Goal: Task Accomplishment & Management: Use online tool/utility

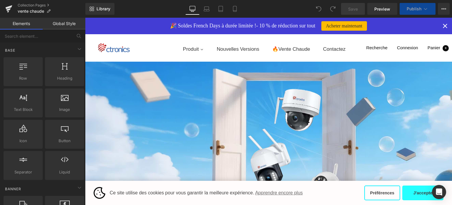
click at [415, 193] on button "J'accepte" at bounding box center [422, 192] width 41 height 15
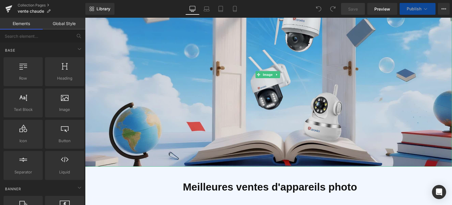
scroll to position [88, 0]
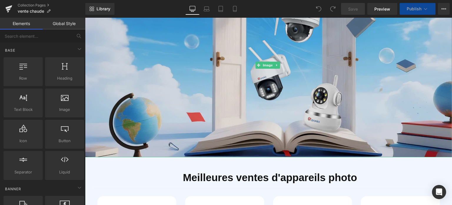
click at [263, 75] on img at bounding box center [268, 65] width 367 height 184
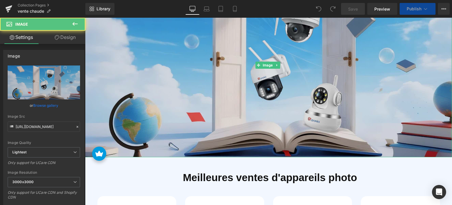
click at [193, 60] on img at bounding box center [268, 65] width 367 height 184
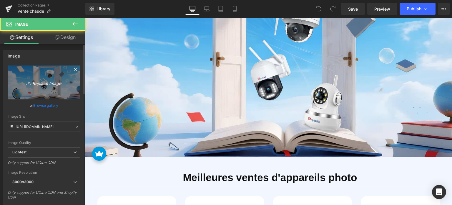
click at [40, 89] on link "Replace Image" at bounding box center [44, 82] width 72 height 34
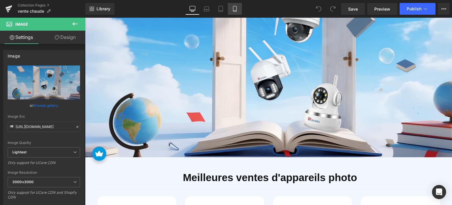
click at [234, 11] on icon at bounding box center [234, 11] width 3 height 0
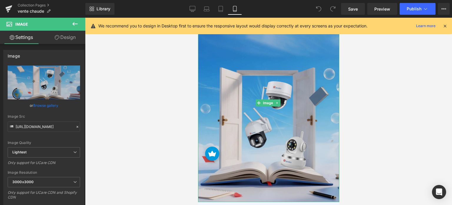
scroll to position [29, 0]
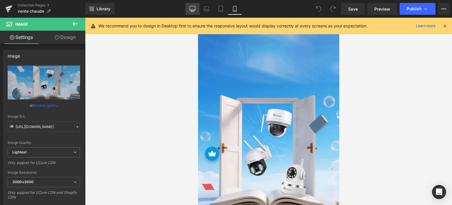
click at [192, 9] on icon at bounding box center [193, 9] width 6 height 6
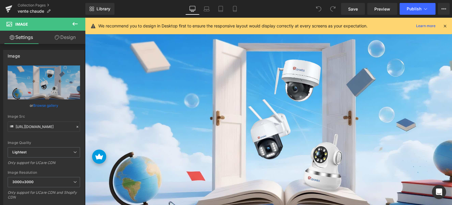
scroll to position [0, 0]
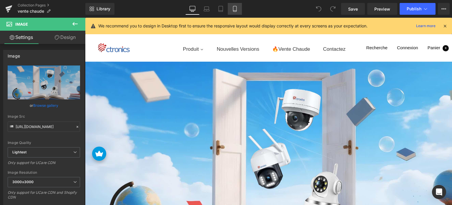
click at [237, 8] on icon at bounding box center [235, 9] width 6 height 6
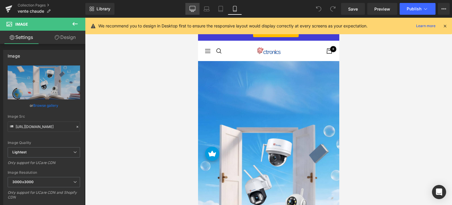
click at [193, 7] on icon at bounding box center [193, 9] width 6 height 6
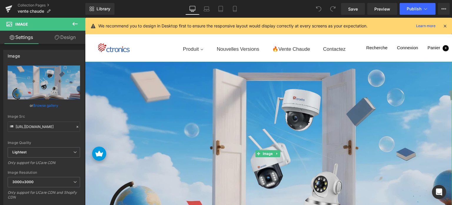
click at [204, 117] on img at bounding box center [268, 154] width 367 height 184
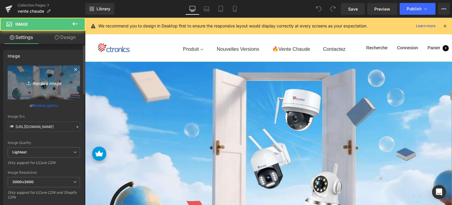
click at [49, 82] on icon "Replace Image" at bounding box center [43, 82] width 47 height 7
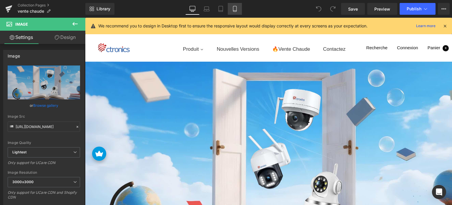
click at [233, 12] on link "Mobile" at bounding box center [235, 9] width 14 height 12
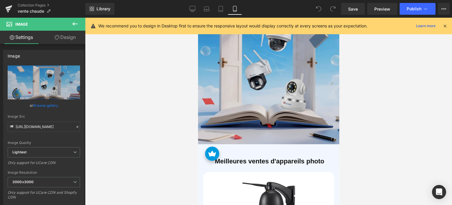
scroll to position [88, 0]
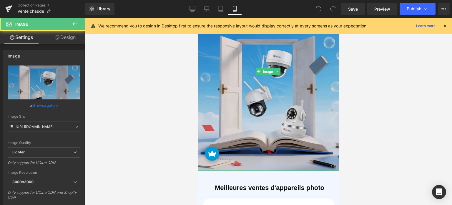
click at [252, 92] on img at bounding box center [268, 72] width 141 height 198
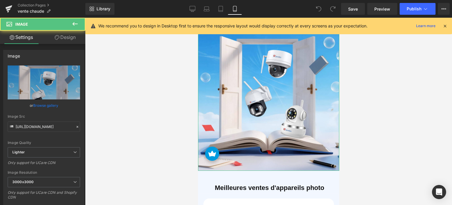
click at [64, 41] on link "Design" at bounding box center [65, 37] width 43 height 13
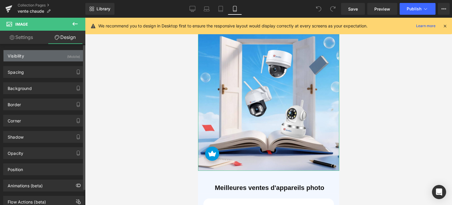
click at [37, 59] on div "Visibility (Mobile)" at bounding box center [44, 55] width 81 height 11
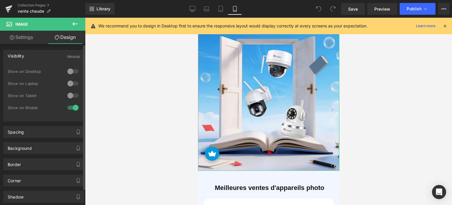
click at [37, 59] on div "Visibility (Mobile)" at bounding box center [44, 55] width 81 height 11
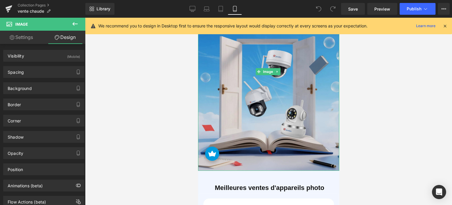
scroll to position [59, 0]
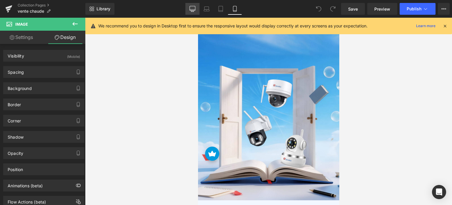
click at [189, 11] on link "Desktop" at bounding box center [192, 9] width 14 height 12
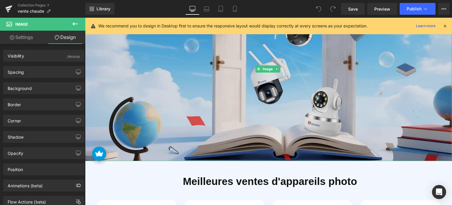
scroll to position [88, 0]
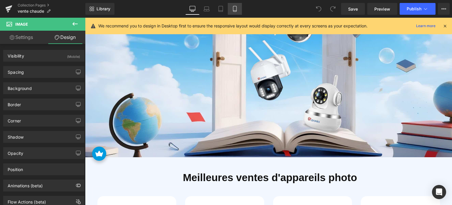
click at [239, 9] on link "Mobile" at bounding box center [235, 9] width 14 height 12
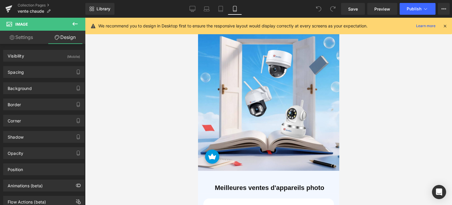
scroll to position [0, 0]
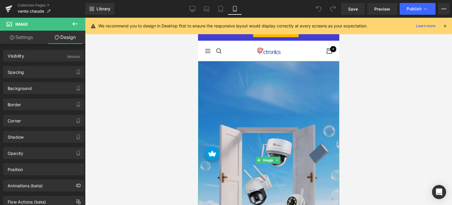
click at [250, 95] on img at bounding box center [268, 160] width 141 height 198
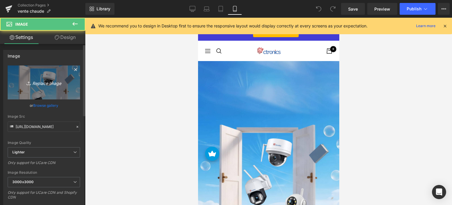
click at [63, 89] on link "Replace Image" at bounding box center [44, 82] width 72 height 34
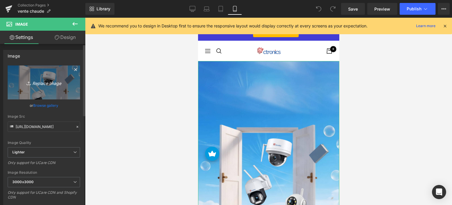
type input "C:\fakepath\ct-无文案-mo.jpg"
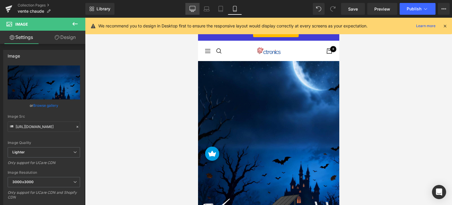
click at [192, 10] on icon at bounding box center [193, 8] width 6 height 4
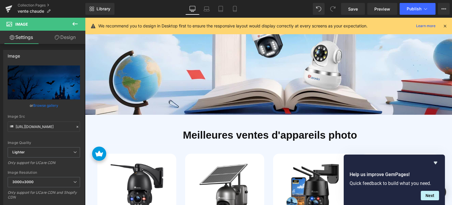
scroll to position [147, 0]
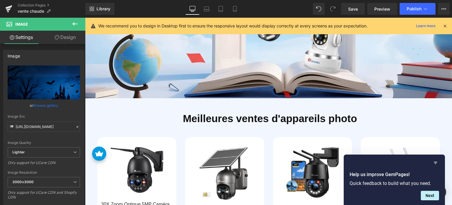
click at [437, 162] on icon "Hide survey" at bounding box center [436, 162] width 4 height 3
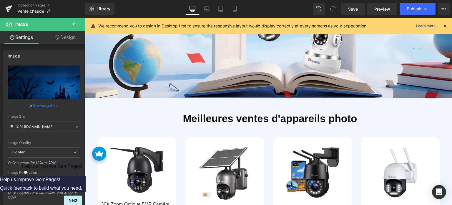
click at [29, 176] on icon "Show survey - Help us improve GemPages!" at bounding box center [25, 172] width 7 height 7
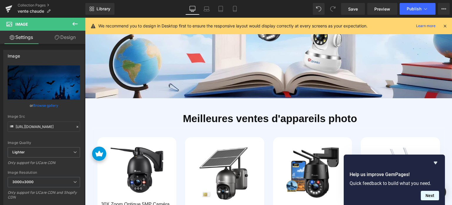
click at [431, 195] on button "Next" at bounding box center [430, 194] width 18 height 9
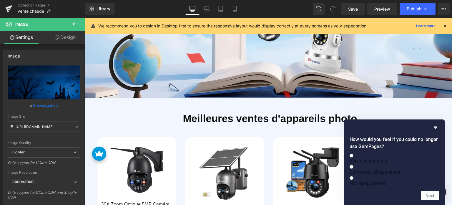
click at [385, 180] on span "Not disappointed" at bounding box center [368, 183] width 36 height 6
click at [353, 179] on input "Not disappointed" at bounding box center [352, 178] width 4 height 4
radio input "true"
click at [430, 197] on button "Next" at bounding box center [430, 194] width 18 height 9
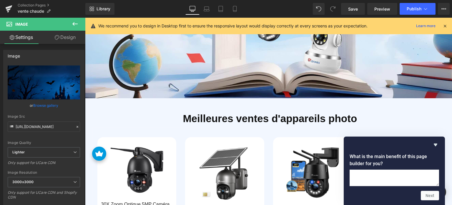
click at [381, 153] on h2 "What is the main benefit of this page builder for you?" at bounding box center [394, 160] width 89 height 14
click at [367, 169] on textarea at bounding box center [394, 177] width 89 height 16
paste textarea "You can set up many custom modules that Shopify cannot accomplish."
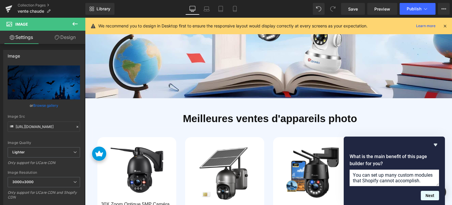
type textarea "You can set up many custom modules that Shopify cannot accomplish."
click at [432, 197] on button "Next" at bounding box center [430, 194] width 18 height 9
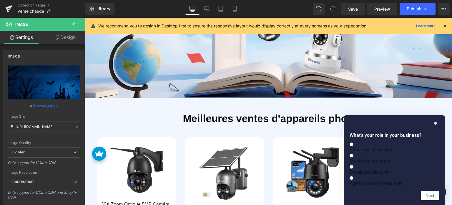
click at [391, 132] on h2 "What's your role in your business?" at bounding box center [394, 135] width 89 height 7
click at [390, 169] on span "Developer/designer" at bounding box center [370, 172] width 40 height 6
click at [353, 166] on input "Developer/designer" at bounding box center [352, 167] width 4 height 4
radio input "true"
click at [437, 193] on button "Next" at bounding box center [430, 194] width 18 height 9
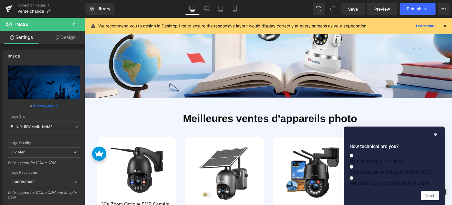
click at [393, 152] on label "Non-technical (no coding)" at bounding box center [394, 157] width 89 height 11
click at [353, 153] on input "Non-technical (no coding)" at bounding box center [352, 155] width 4 height 4
radio input "true"
click at [426, 195] on button "Next" at bounding box center [430, 194] width 18 height 9
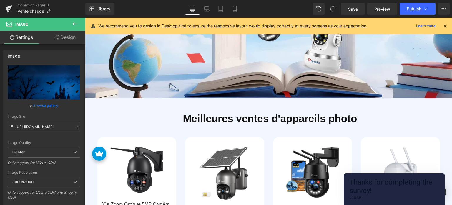
drag, startPoint x: 394, startPoint y: 192, endPoint x: 320, endPoint y: 173, distance: 76.7
click at [361, 194] on button "Close" at bounding box center [355, 197] width 11 height 6
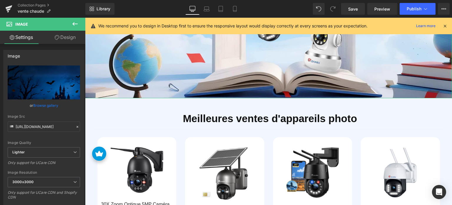
scroll to position [29, 0]
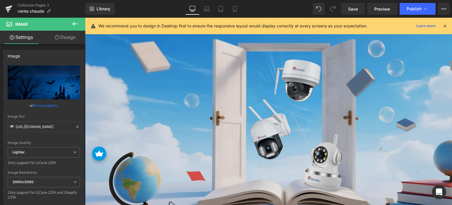
click at [217, 105] on img at bounding box center [268, 124] width 367 height 184
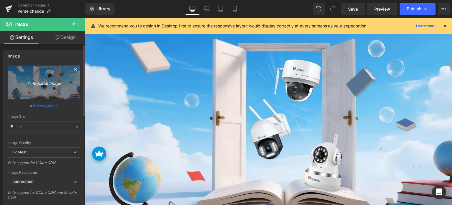
click at [57, 77] on link "Replace Image" at bounding box center [44, 82] width 72 height 34
type input "C:\fakepath\画板 6.jpg"
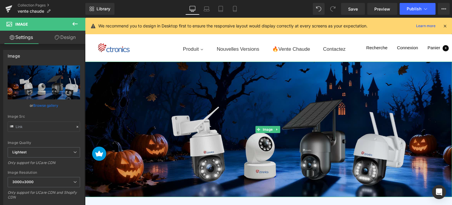
scroll to position [0, 0]
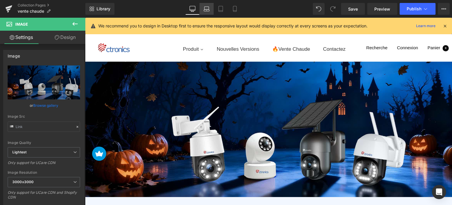
click at [210, 7] on icon at bounding box center [207, 9] width 6 height 6
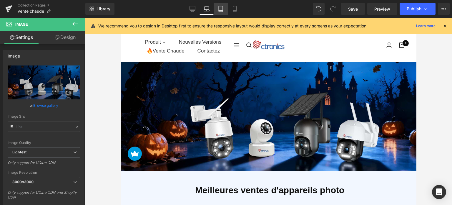
click at [222, 8] on icon at bounding box center [221, 9] width 6 height 6
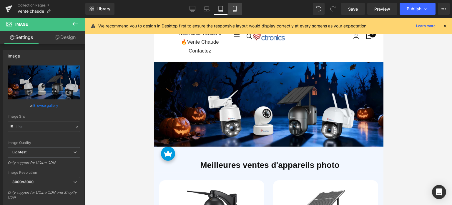
click at [236, 9] on icon at bounding box center [235, 9] width 6 height 6
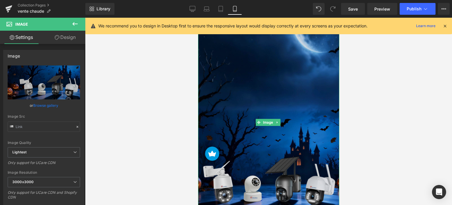
scroll to position [118, 0]
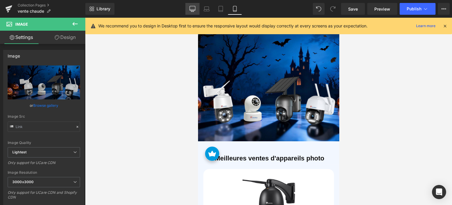
click at [192, 8] on icon at bounding box center [193, 9] width 6 height 6
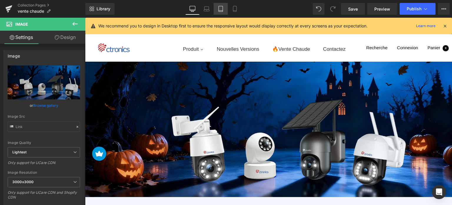
drag, startPoint x: 217, startPoint y: 9, endPoint x: 75, endPoint y: 21, distance: 142.7
click at [217, 9] on link "Tablet" at bounding box center [221, 9] width 14 height 12
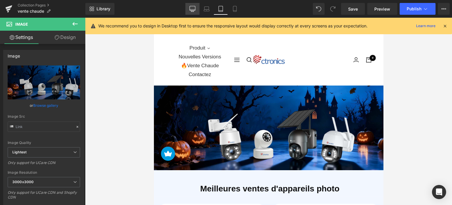
click at [191, 11] on icon at bounding box center [193, 9] width 6 height 6
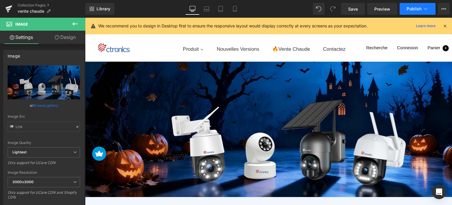
click at [420, 9] on span "Publish" at bounding box center [414, 8] width 15 height 5
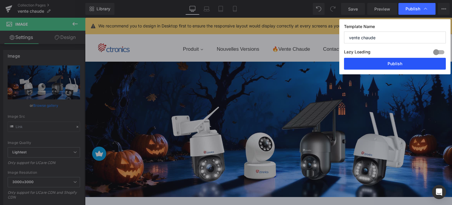
click at [399, 63] on button "Publish" at bounding box center [395, 64] width 102 height 12
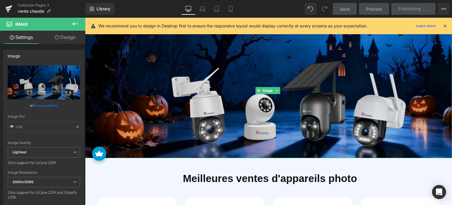
scroll to position [29, 0]
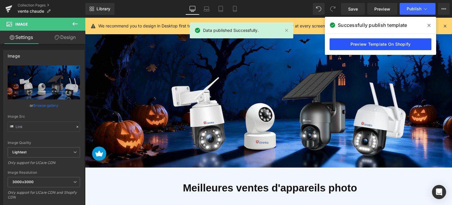
click at [378, 45] on link "Preview Template On Shopify" at bounding box center [381, 44] width 102 height 12
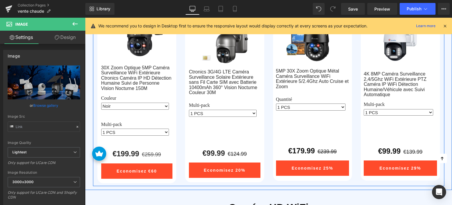
scroll to position [235, 0]
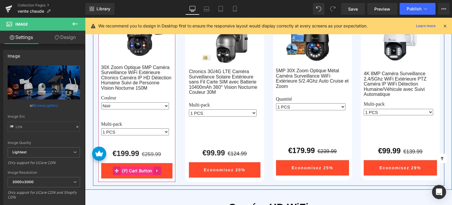
click at [137, 168] on span "(P) Cart Button" at bounding box center [136, 170] width 33 height 9
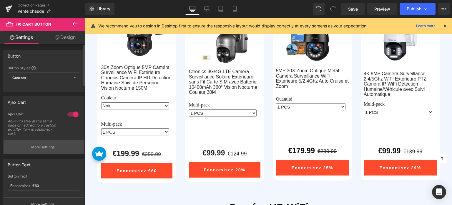
click at [46, 143] on button "More settings" at bounding box center [44, 147] width 81 height 14
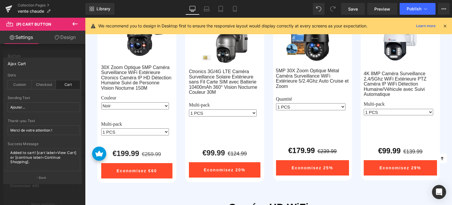
click at [74, 23] on icon at bounding box center [74, 24] width 5 height 4
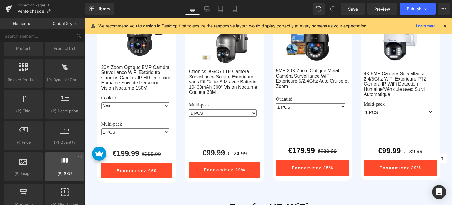
scroll to position [530, 0]
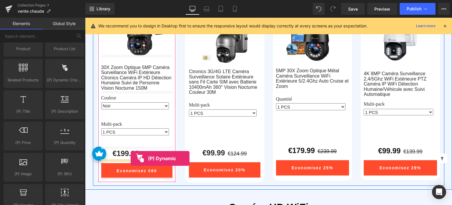
drag, startPoint x: 147, startPoint y: 87, endPoint x: 131, endPoint y: 158, distance: 72.6
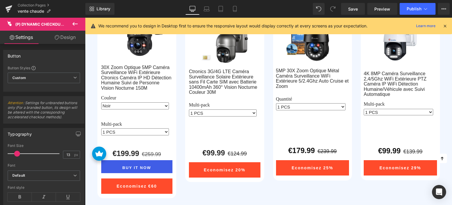
click at [74, 20] on icon at bounding box center [75, 23] width 7 height 7
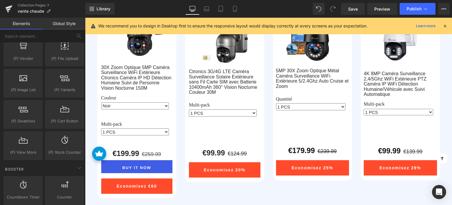
scroll to position [677, 0]
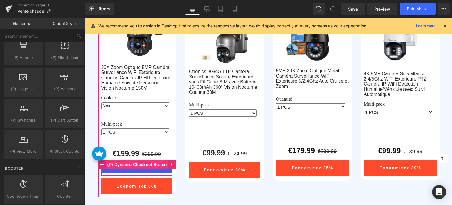
click at [132, 164] on span "(P) Dynamic Checkout Button" at bounding box center [137, 164] width 62 height 9
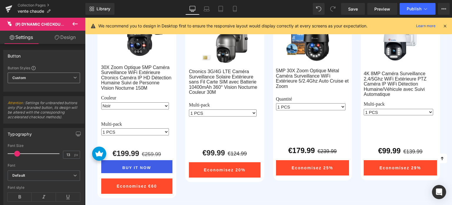
click at [55, 79] on span "Custom Setup Global Style" at bounding box center [44, 77] width 72 height 11
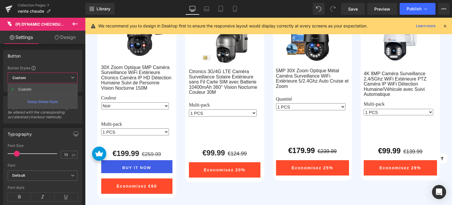
click at [57, 77] on span "Custom Setup Global Style" at bounding box center [43, 77] width 70 height 11
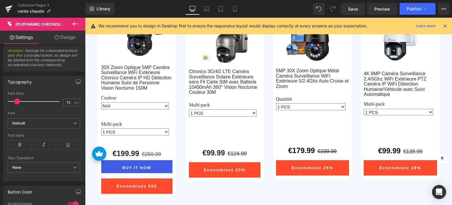
scroll to position [59, 0]
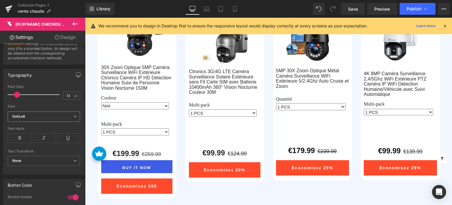
click at [49, 117] on b "Default" at bounding box center [42, 116] width 61 height 5
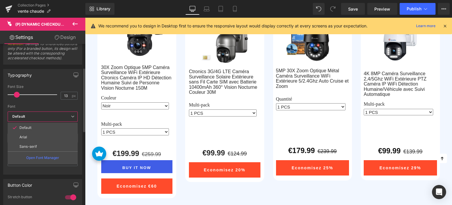
click at [50, 115] on b "Default" at bounding box center [41, 116] width 59 height 5
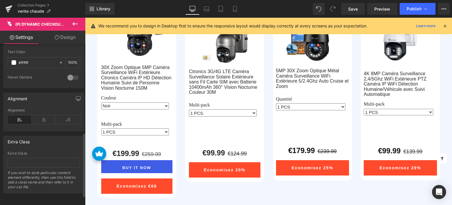
scroll to position [245, 0]
click at [71, 39] on link "Design" at bounding box center [65, 37] width 43 height 13
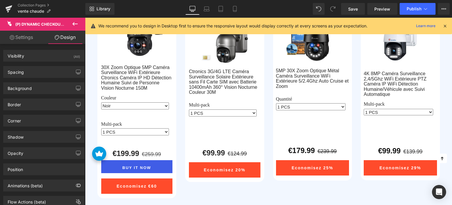
click at [38, 37] on link "Settings" at bounding box center [21, 37] width 43 height 13
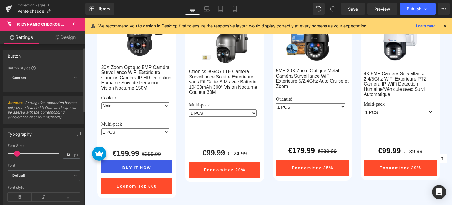
scroll to position [0, 0]
click at [60, 74] on span "Custom Setup Global Style" at bounding box center [44, 77] width 72 height 11
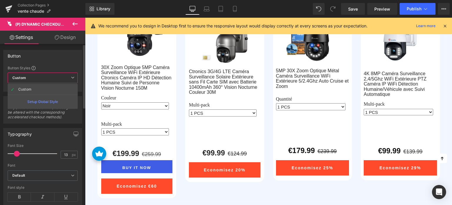
click at [65, 63] on div "Button Button Styles Custom Custom Setup Global Style Custom Setup Global Style…" at bounding box center [42, 71] width 79 height 42
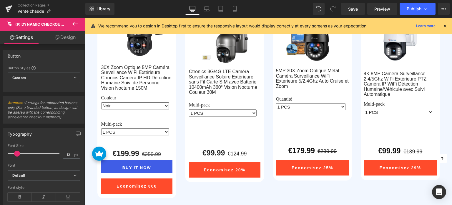
click at [75, 22] on icon at bounding box center [75, 23] width 7 height 7
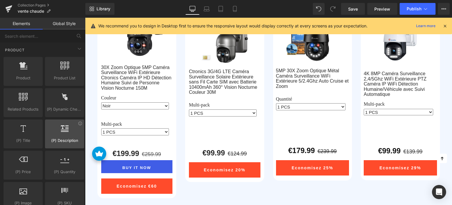
scroll to position [500, 0]
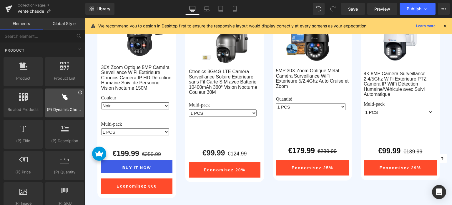
click at [79, 90] on icon at bounding box center [80, 92] width 4 height 4
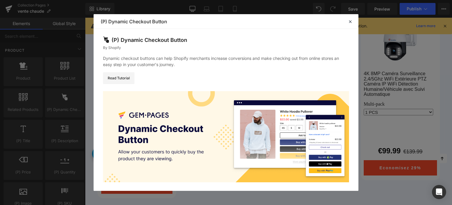
click at [141, 67] on p "Dynamic checkout buttons can help Shopify merchants increase conversions and ma…" at bounding box center [226, 61] width 246 height 12
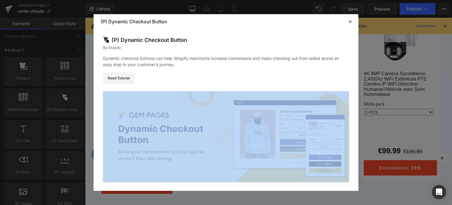
click at [141, 89] on div "(P) Dynamic Checkout Button By Shopify Dynamic checkout buttons can help Shopif…" at bounding box center [226, 112] width 265 height 167
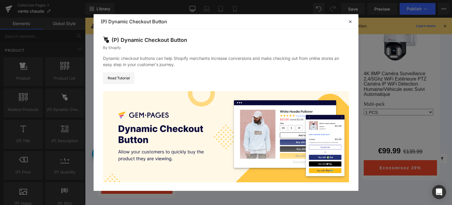
click at [157, 60] on p "Dynamic checkout buttons can help Shopify merchants increase conversions and ma…" at bounding box center [226, 61] width 246 height 12
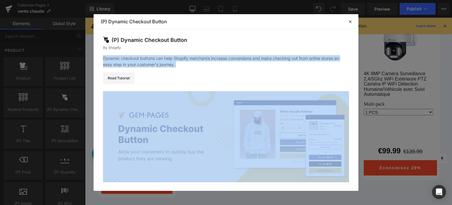
click at [157, 60] on p "Dynamic checkout buttons can help Shopify merchants increase conversions and ma…" at bounding box center [226, 61] width 246 height 12
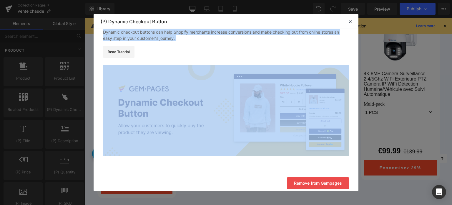
scroll to position [30, 0]
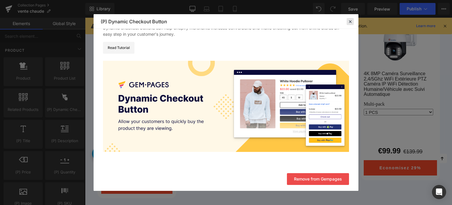
click at [348, 20] on icon at bounding box center [350, 21] width 5 height 5
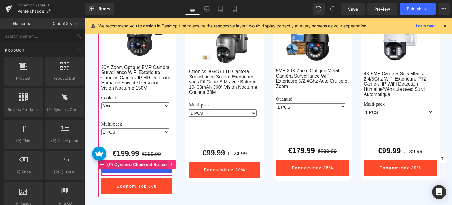
click at [168, 164] on link at bounding box center [172, 164] width 8 height 9
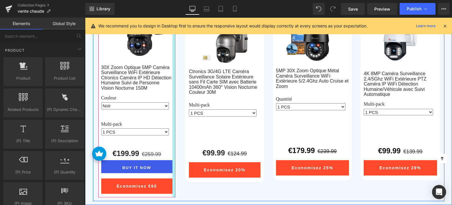
click at [173, 164] on div at bounding box center [173, 99] width 3 height 196
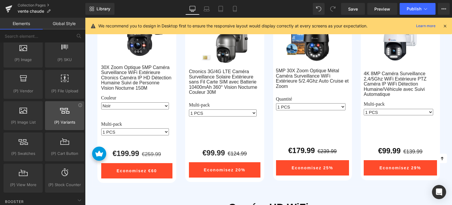
scroll to position [647, 0]
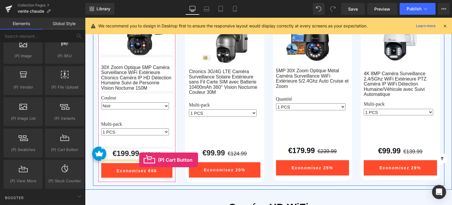
drag, startPoint x: 152, startPoint y: 160, endPoint x: 139, endPoint y: 160, distance: 12.9
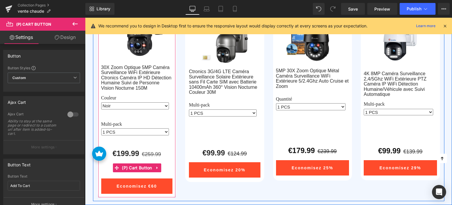
click at [107, 166] on div "Add To Cart" at bounding box center [137, 167] width 72 height 15
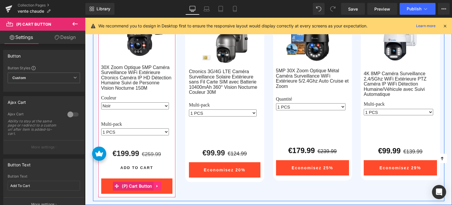
click at [155, 185] on icon at bounding box center [157, 185] width 4 height 4
click at [153, 185] on icon at bounding box center [154, 186] width 4 height 4
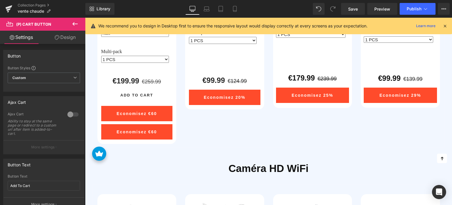
scroll to position [301, 0]
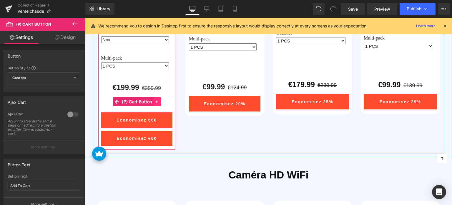
click at [154, 100] on link at bounding box center [158, 101] width 8 height 9
click at [159, 101] on icon at bounding box center [161, 101] width 4 height 4
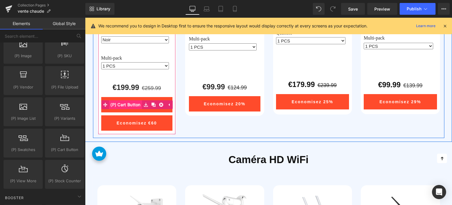
click at [122, 102] on span "(P) Cart Button" at bounding box center [125, 104] width 33 height 9
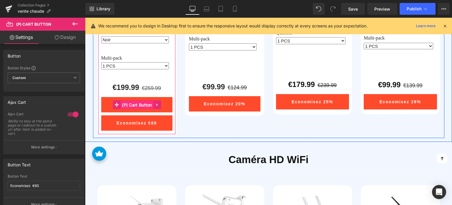
click at [136, 102] on span "(P) Cart Button" at bounding box center [136, 104] width 33 height 9
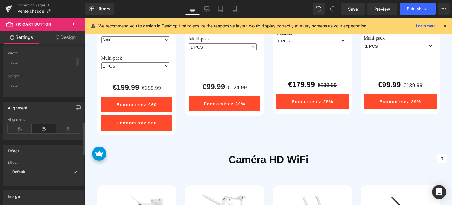
scroll to position [412, 0]
click at [25, 124] on icon at bounding box center [20, 127] width 24 height 9
click at [47, 124] on icon at bounding box center [44, 127] width 24 height 9
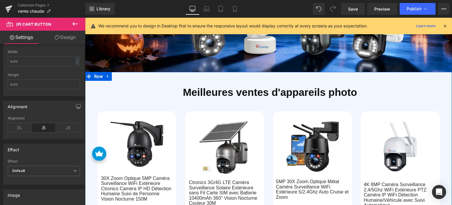
scroll to position [125, 0]
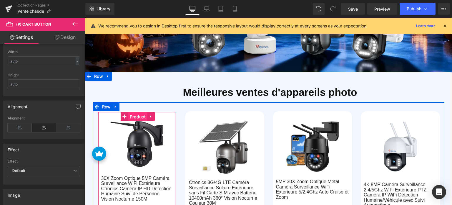
click at [133, 115] on span "Product" at bounding box center [137, 116] width 19 height 9
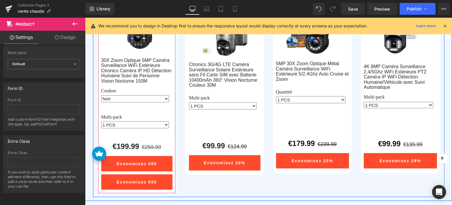
scroll to position [331, 0]
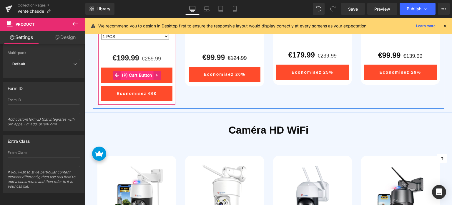
click at [135, 74] on span "(P) Cart Button" at bounding box center [136, 75] width 33 height 9
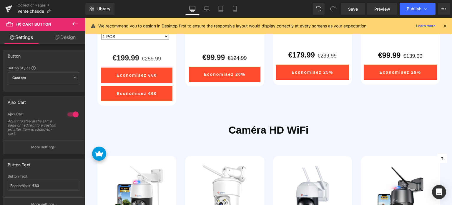
click at [74, 25] on icon at bounding box center [75, 23] width 7 height 7
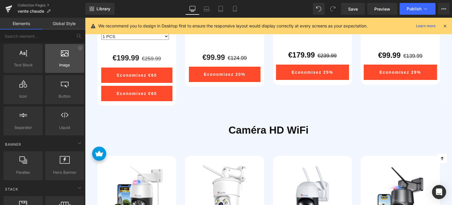
scroll to position [0, 0]
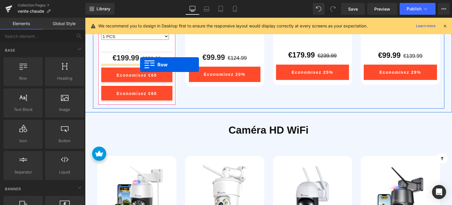
drag, startPoint x: 109, startPoint y: 91, endPoint x: 140, endPoint y: 64, distance: 40.7
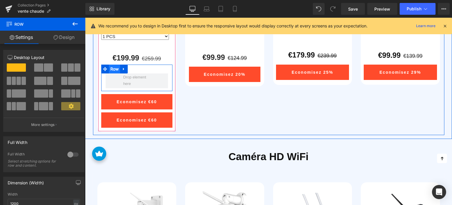
click at [116, 69] on span "Row" at bounding box center [114, 68] width 11 height 9
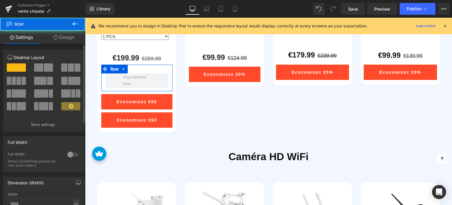
click at [49, 67] on span at bounding box center [48, 67] width 9 height 8
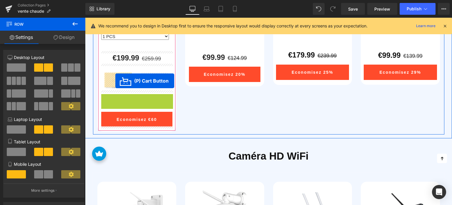
drag, startPoint x: 115, startPoint y: 100, endPoint x: 115, endPoint y: 81, distance: 19.1
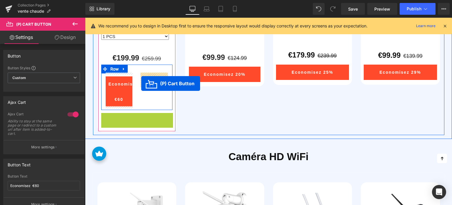
drag, startPoint x: 116, startPoint y: 119, endPoint x: 141, endPoint y: 83, distance: 43.7
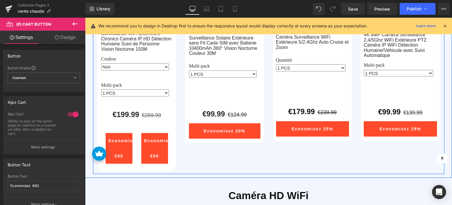
scroll to position [301, 0]
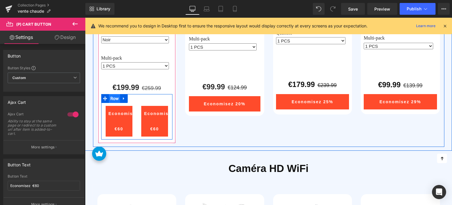
click at [114, 98] on span "Row" at bounding box center [114, 98] width 11 height 9
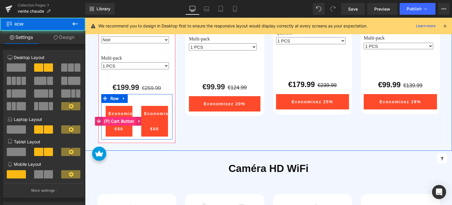
click at [117, 119] on span "(P) Cart Button" at bounding box center [118, 121] width 33 height 9
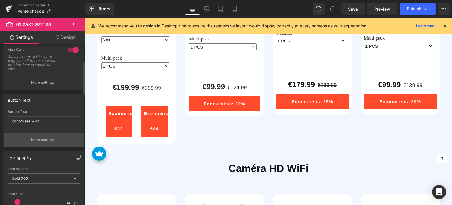
scroll to position [88, 0]
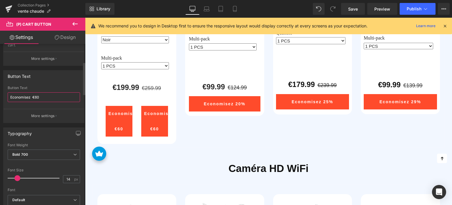
click at [40, 92] on input "Economisez €60" at bounding box center [44, 97] width 72 height 10
paste input "Add to Cart"
type input "Add to Cart"
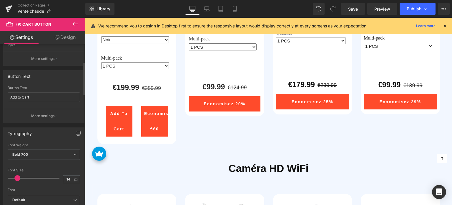
click at [59, 87] on div "Button Text" at bounding box center [44, 88] width 72 height 4
click at [16, 176] on span at bounding box center [17, 178] width 6 height 6
click at [147, 111] on span "Economisez €60" at bounding box center [159, 121] width 30 height 20
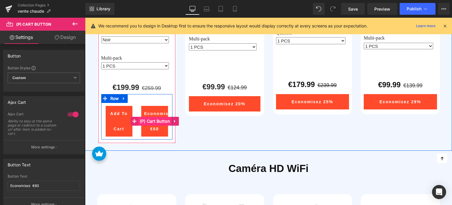
click at [151, 120] on span "(P) Cart Button" at bounding box center [154, 121] width 33 height 9
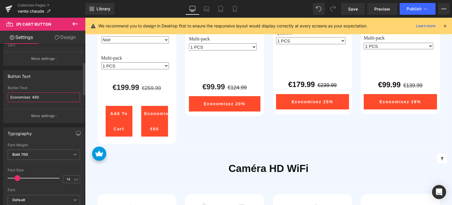
click at [47, 94] on input "Economisez €60" at bounding box center [44, 97] width 72 height 10
type input "Buy Now"
click at [82, 108] on div "Button Text Economisez €60 Button Text Buy Now More settings" at bounding box center [43, 96] width 81 height 53
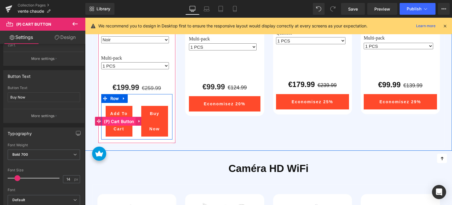
click at [119, 119] on span "(P) Cart Button" at bounding box center [118, 121] width 33 height 9
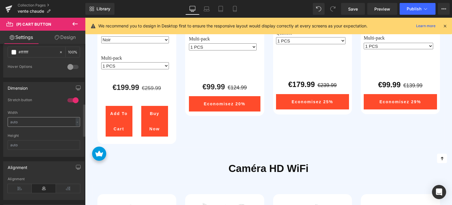
scroll to position [353, 0]
click at [239, 9] on link "Mobile" at bounding box center [235, 9] width 14 height 12
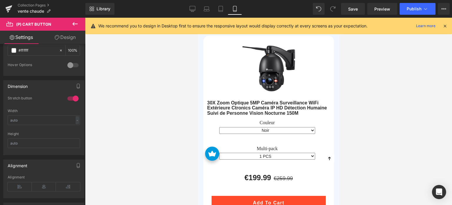
scroll to position [310, 0]
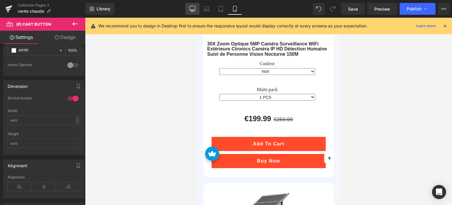
click at [192, 6] on icon at bounding box center [193, 9] width 6 height 6
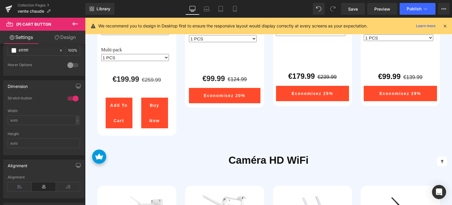
scroll to position [272, 0]
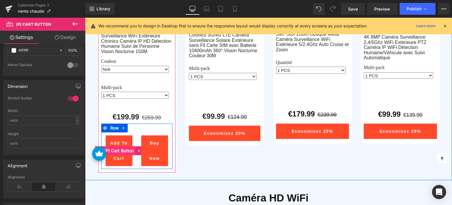
click at [118, 149] on span "(P) Cart Button" at bounding box center [118, 150] width 33 height 9
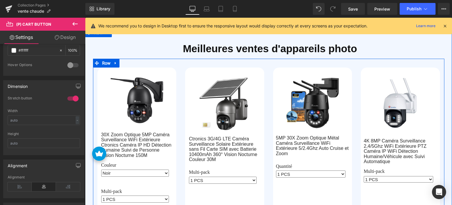
scroll to position [154, 0]
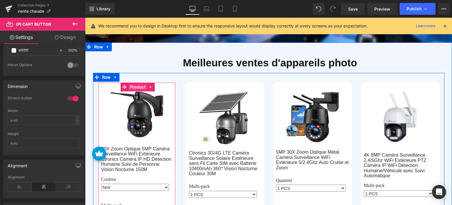
click at [133, 83] on span "Product" at bounding box center [137, 86] width 19 height 9
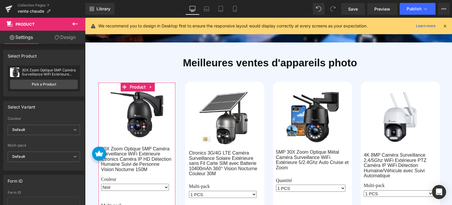
click at [69, 33] on link "Design" at bounding box center [65, 37] width 43 height 13
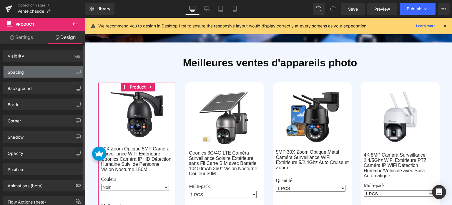
click at [42, 76] on div "Spacing" at bounding box center [44, 71] width 81 height 11
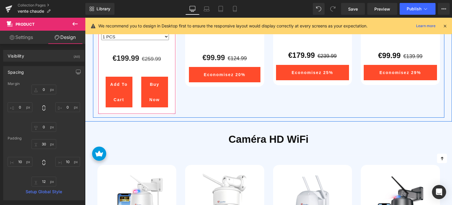
scroll to position [331, 0]
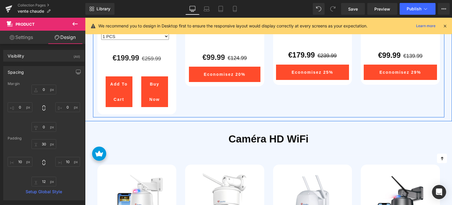
click at [203, 101] on div "Sale Off (P) Image 30X Zoom Optique 5MP Caméra Surveillance WiFi Extérieure Ctr…" at bounding box center [268, 6] width 353 height 223
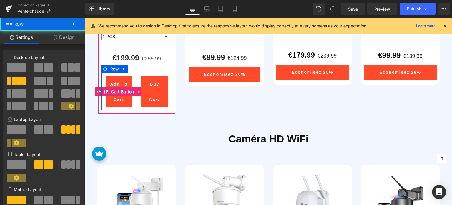
click at [115, 84] on span "Add to Cart" at bounding box center [118, 92] width 17 height 20
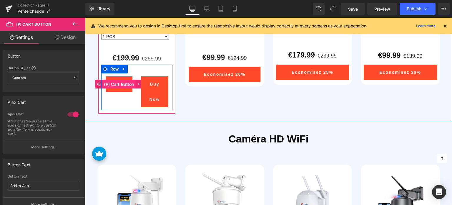
click at [119, 83] on span "(P) Cart Button" at bounding box center [118, 84] width 33 height 9
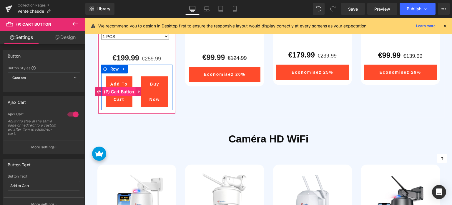
click at [118, 89] on span "(P) Cart Button" at bounding box center [118, 91] width 33 height 9
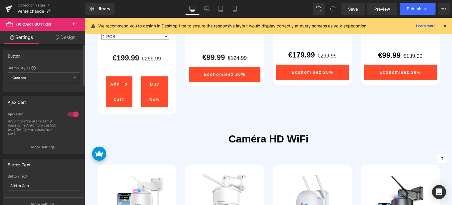
click at [57, 79] on span "Custom Setup Global Style" at bounding box center [44, 77] width 72 height 11
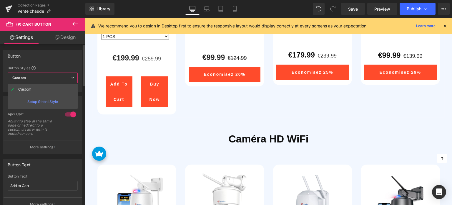
click at [57, 79] on span "Custom Setup Global Style" at bounding box center [43, 77] width 70 height 11
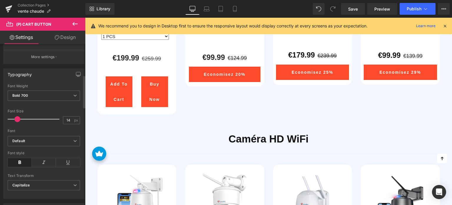
scroll to position [265, 0]
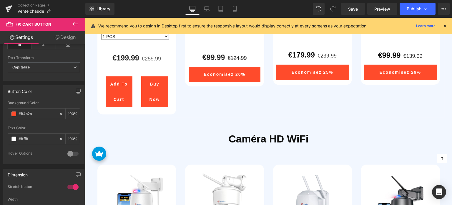
click at [62, 37] on link "Design" at bounding box center [65, 37] width 43 height 13
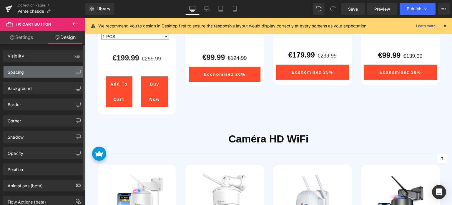
click at [38, 75] on div "Spacing" at bounding box center [44, 71] width 81 height 11
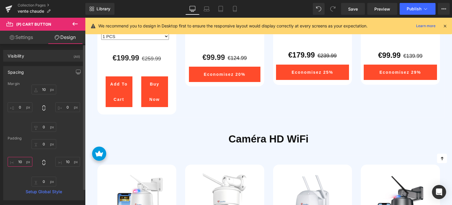
click at [22, 161] on input "10" at bounding box center [20, 162] width 25 height 10
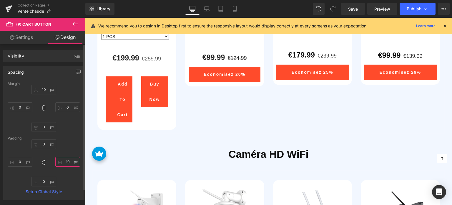
click at [67, 160] on input "10" at bounding box center [67, 162] width 25 height 10
click at [139, 149] on h1 "Caméra HD WiFi" at bounding box center [268, 154] width 367 height 18
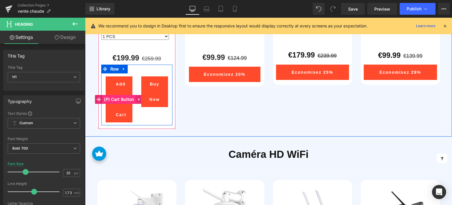
click at [117, 96] on span "(P) Cart Button" at bounding box center [118, 99] width 33 height 9
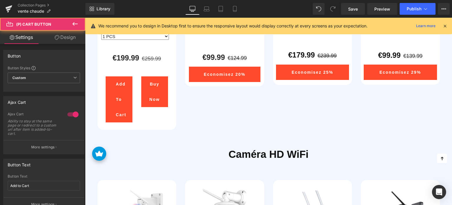
click at [63, 40] on link "Design" at bounding box center [65, 37] width 43 height 13
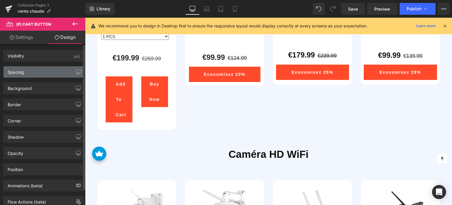
click at [40, 72] on div "Spacing" at bounding box center [44, 71] width 81 height 11
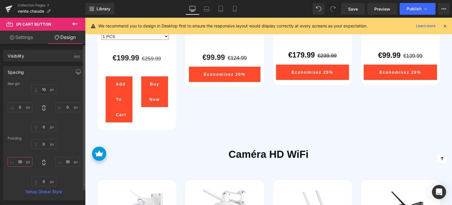
click at [20, 161] on input "35" at bounding box center [20, 162] width 25 height 10
type input "1"
click at [66, 160] on input "35" at bounding box center [67, 162] width 25 height 10
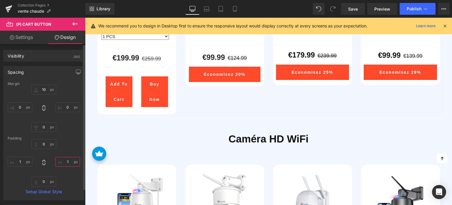
type input "1"
click at [73, 130] on div "10 0 0 0" at bounding box center [44, 107] width 72 height 47
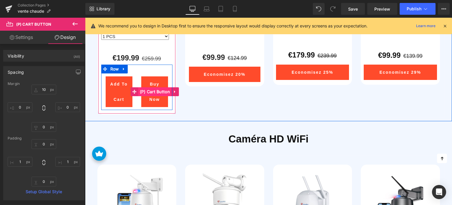
click at [154, 89] on span "(P) Cart Button" at bounding box center [154, 91] width 33 height 9
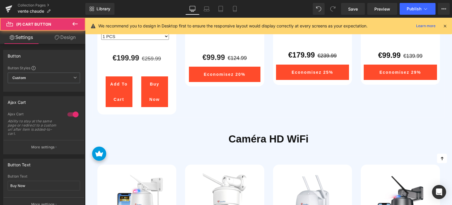
drag, startPoint x: 62, startPoint y: 40, endPoint x: 43, endPoint y: 69, distance: 34.6
click at [63, 40] on link "Design" at bounding box center [65, 37] width 43 height 13
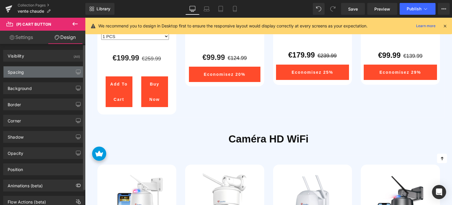
click at [40, 71] on div "Spacing" at bounding box center [44, 71] width 81 height 11
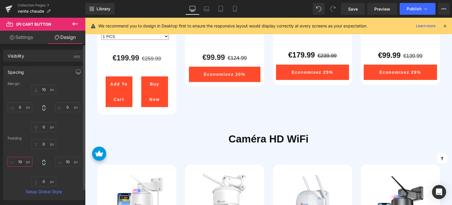
click at [19, 161] on input "text" at bounding box center [20, 162] width 25 height 10
type input "1"
click at [67, 162] on input "text" at bounding box center [67, 162] width 25 height 10
type input "1"
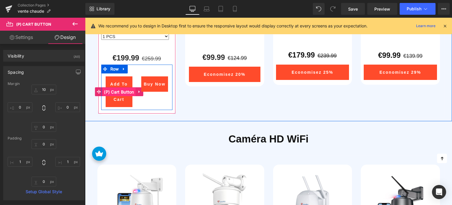
click at [119, 92] on span "(P) Cart Button" at bounding box center [118, 91] width 33 height 9
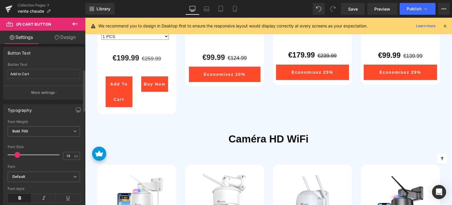
scroll to position [118, 0]
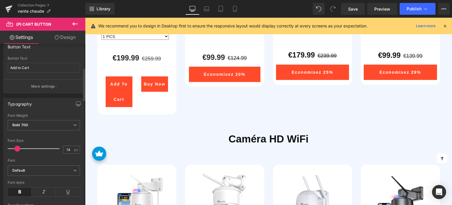
click at [18, 148] on span at bounding box center [17, 148] width 6 height 6
click at [36, 126] on span "Bold 700" at bounding box center [44, 125] width 72 height 10
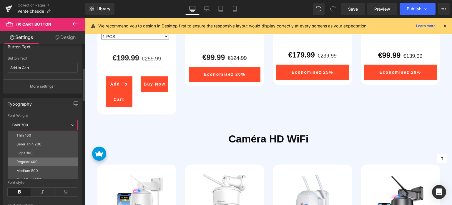
click at [33, 160] on div "Regular 400" at bounding box center [26, 162] width 21 height 4
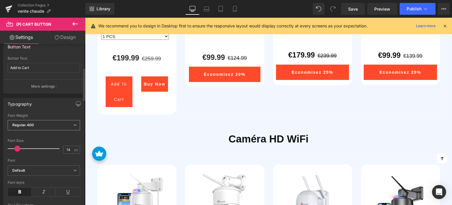
click at [48, 123] on span "Regular 400" at bounding box center [44, 125] width 72 height 10
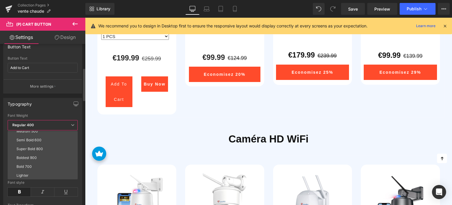
scroll to position [49, 0]
click at [37, 155] on li "Bold 700" at bounding box center [44, 156] width 73 height 9
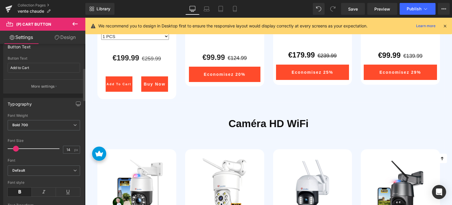
click at [16, 148] on span at bounding box center [16, 148] width 6 height 6
click at [35, 66] on input "Add to Cart" at bounding box center [44, 68] width 72 height 10
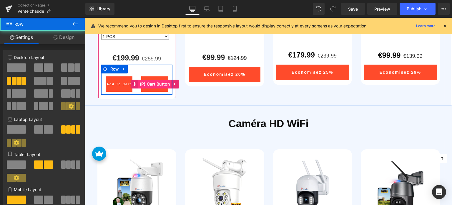
drag, startPoint x: 165, startPoint y: 84, endPoint x: 141, endPoint y: 81, distance: 23.4
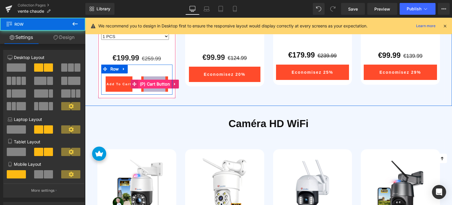
drag, startPoint x: 143, startPoint y: 75, endPoint x: 169, endPoint y: 82, distance: 27.1
click at [169, 82] on div "Buy Now (P) Cart Button" at bounding box center [155, 82] width 36 height 18
copy div "Buy Now (P) Cart Button Row"
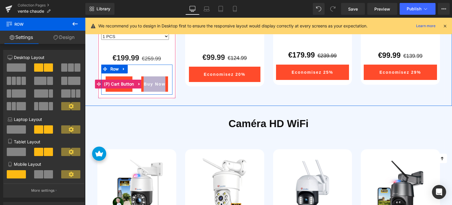
drag, startPoint x: 115, startPoint y: 83, endPoint x: 86, endPoint y: 96, distance: 31.9
click at [115, 83] on span "(P) Cart Button" at bounding box center [118, 83] width 33 height 9
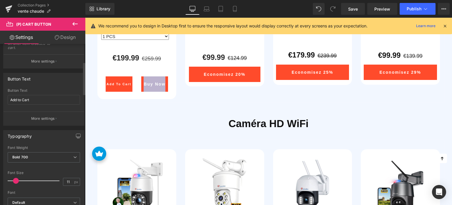
scroll to position [88, 0]
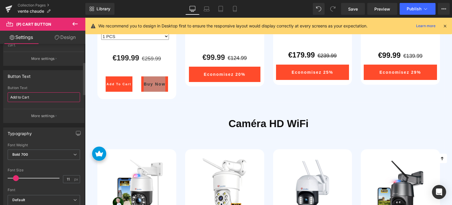
click at [39, 98] on input "Add to Cart" at bounding box center [44, 97] width 72 height 10
paste input "u panier"
type input "Au panier"
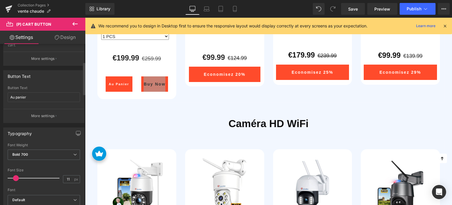
click at [57, 86] on div "Button Text" at bounding box center [44, 88] width 72 height 4
click at [17, 177] on span at bounding box center [18, 178] width 6 height 6
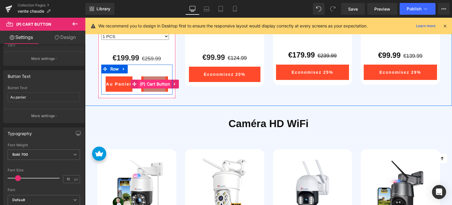
click at [153, 84] on span "(P) Cart Button" at bounding box center [154, 83] width 33 height 9
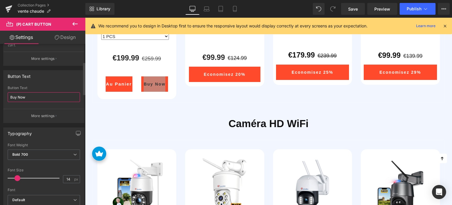
click at [38, 96] on input "Buy Now" at bounding box center [44, 97] width 72 height 10
paste input "Acheter maintenant"
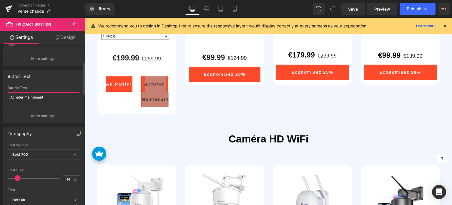
type input "Acheter maintenant"
click at [63, 88] on div "Button Text" at bounding box center [44, 88] width 72 height 4
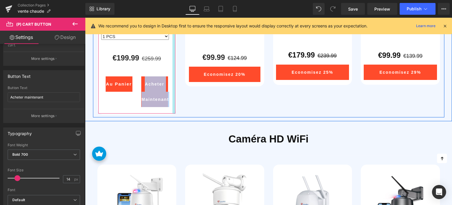
click at [201, 104] on div "Sale Off (P) Image 30X Zoom Optique 5MP Caméra Surveillance WiFi Extérieure Ctr…" at bounding box center [268, 6] width 353 height 223
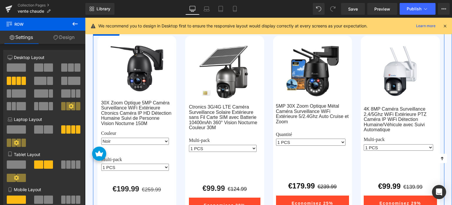
scroll to position [184, 0]
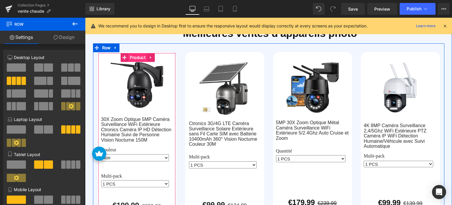
click at [135, 57] on span "Product" at bounding box center [137, 57] width 19 height 9
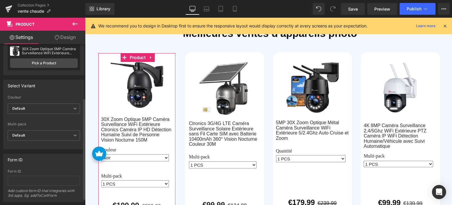
scroll to position [7, 0]
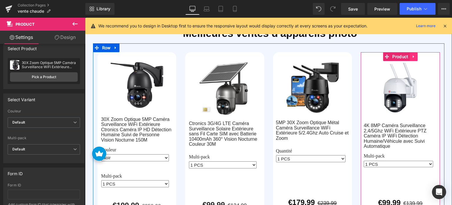
click at [413, 56] on icon at bounding box center [413, 56] width 1 height 3
click at [415, 56] on icon at bounding box center [417, 56] width 4 height 4
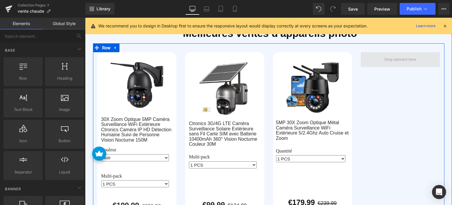
click at [423, 57] on span at bounding box center [400, 59] width 79 height 15
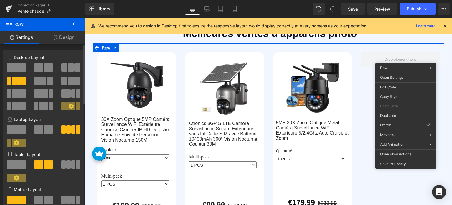
click at [72, 69] on span at bounding box center [71, 67] width 6 height 8
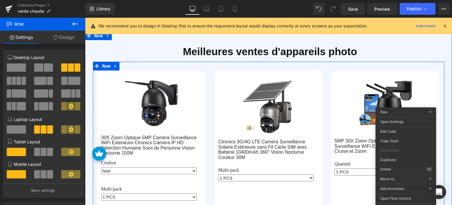
scroll to position [125, 0]
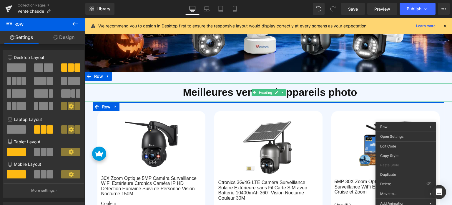
click at [163, 85] on h1 "Meilleures ventes d'appareils photo" at bounding box center [268, 92] width 367 height 18
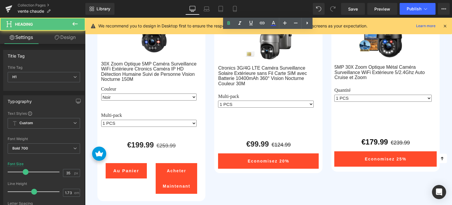
scroll to position [272, 0]
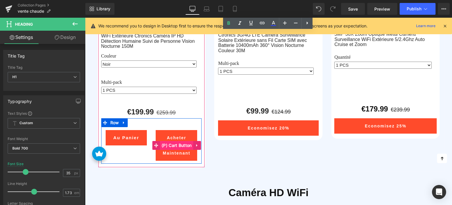
click at [172, 144] on span "(P) Cart Button" at bounding box center [176, 145] width 33 height 9
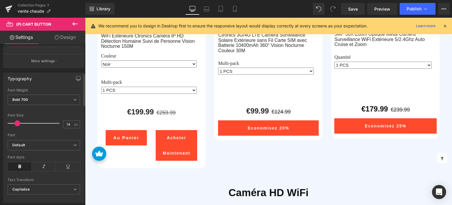
scroll to position [147, 0]
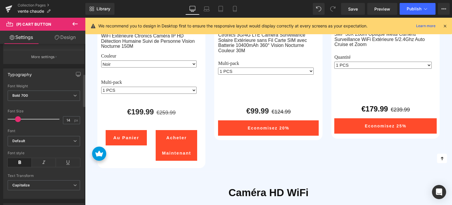
click at [18, 117] on span at bounding box center [18, 119] width 6 height 6
click at [66, 35] on link "Design" at bounding box center [65, 37] width 43 height 13
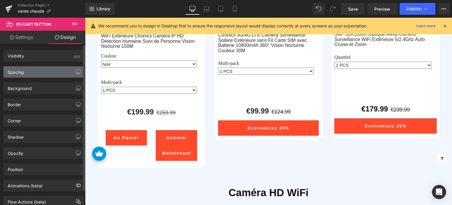
click at [41, 73] on div "Spacing" at bounding box center [44, 71] width 81 height 11
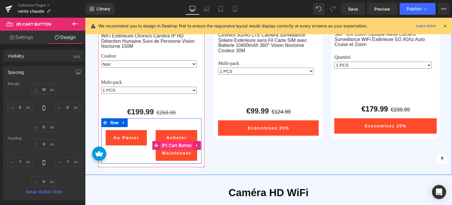
click at [173, 142] on span "(P) Cart Button" at bounding box center [176, 145] width 33 height 9
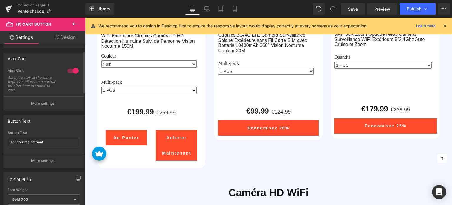
scroll to position [59, 0]
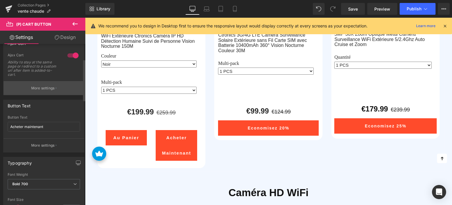
click at [52, 91] on button "More settings" at bounding box center [44, 88] width 81 height 14
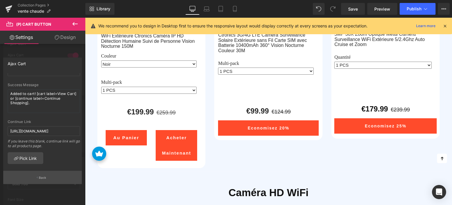
click at [44, 179] on p "Back" at bounding box center [43, 177] width 8 height 4
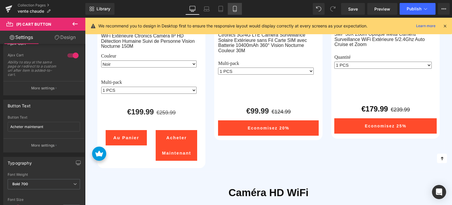
click at [234, 9] on icon at bounding box center [235, 9] width 6 height 6
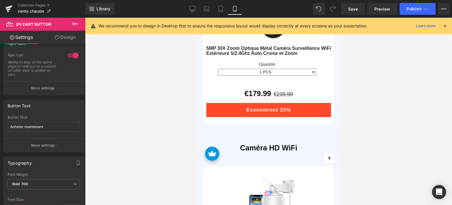
scroll to position [685, 0]
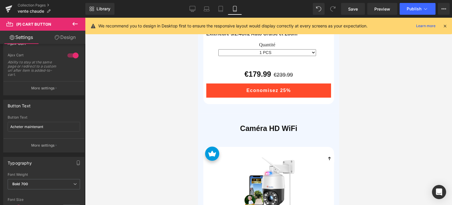
click at [197, 10] on link "Desktop" at bounding box center [192, 9] width 14 height 12
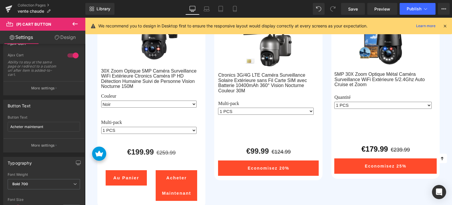
scroll to position [261, 0]
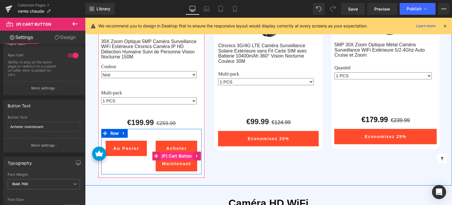
click at [172, 154] on span "(P) Cart Button" at bounding box center [176, 155] width 33 height 9
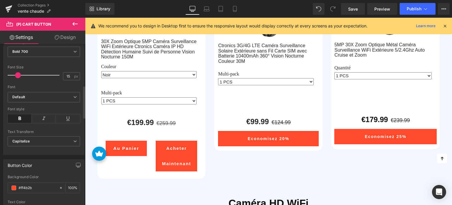
scroll to position [235, 0]
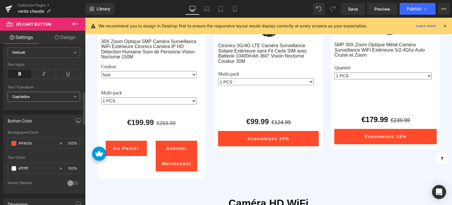
click at [62, 95] on span "Capitalize" at bounding box center [44, 97] width 72 height 10
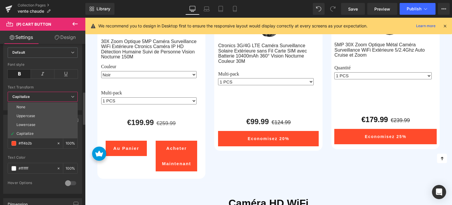
click at [62, 95] on span "Capitalize" at bounding box center [43, 97] width 70 height 10
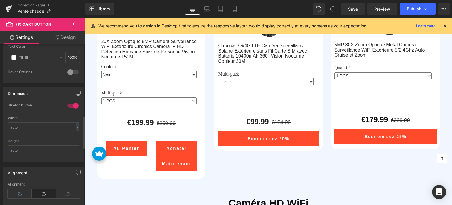
scroll to position [353, 0]
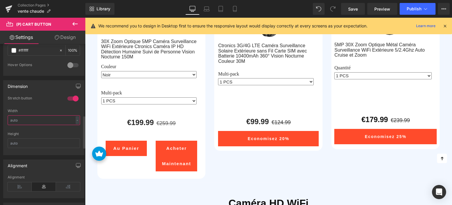
click at [48, 119] on input "text" at bounding box center [44, 120] width 72 height 10
type input "1"
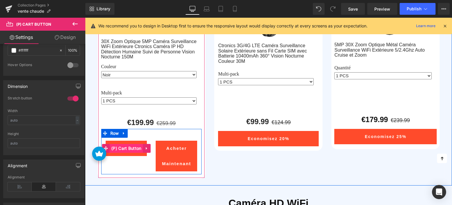
click at [125, 147] on span "(P) Cart Button" at bounding box center [126, 148] width 33 height 9
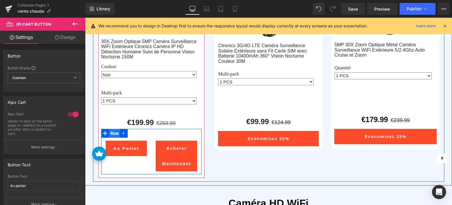
click at [114, 134] on span "Row" at bounding box center [114, 133] width 11 height 9
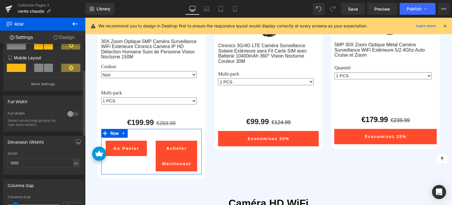
scroll to position [118, 0]
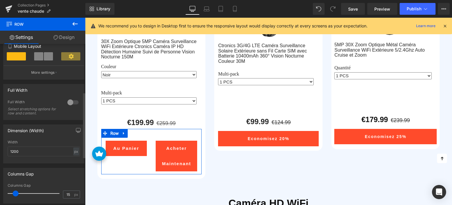
click at [69, 103] on div at bounding box center [73, 101] width 14 height 9
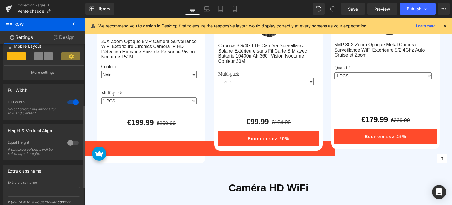
click at [69, 103] on div at bounding box center [73, 101] width 14 height 9
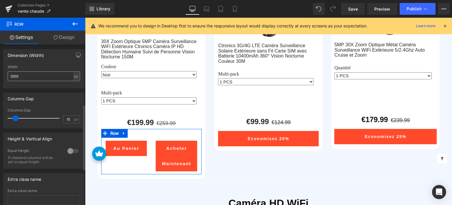
scroll to position [206, 0]
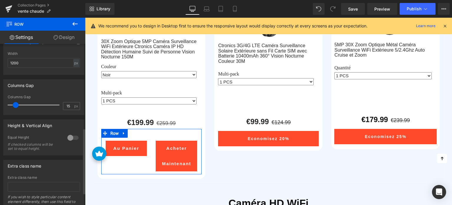
click at [73, 138] on div at bounding box center [73, 137] width 14 height 9
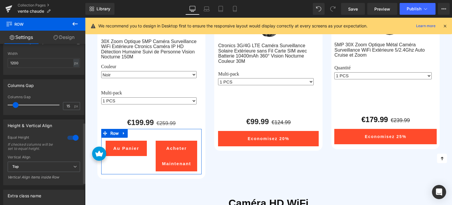
click at [73, 138] on div at bounding box center [73, 137] width 14 height 9
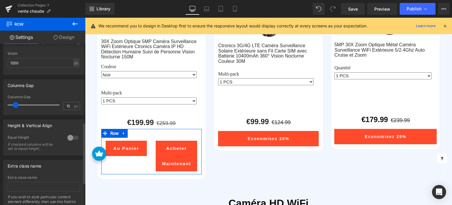
click at [73, 138] on div at bounding box center [73, 137] width 14 height 9
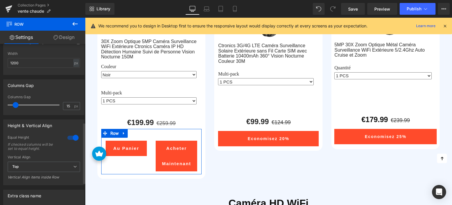
click at [73, 138] on div at bounding box center [73, 137] width 14 height 9
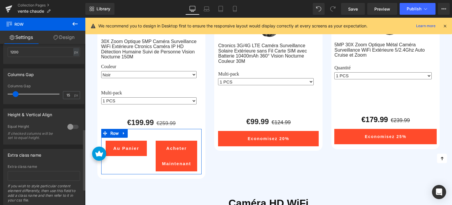
scroll to position [235, 0]
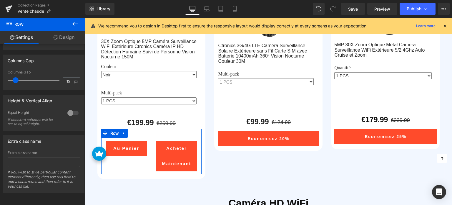
click at [58, 39] on link "Design" at bounding box center [64, 37] width 43 height 13
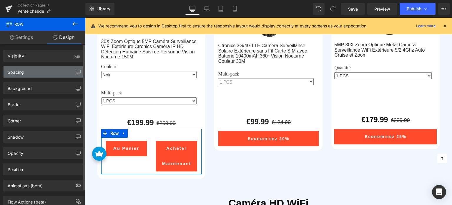
click at [38, 72] on div "Spacing" at bounding box center [44, 71] width 81 height 11
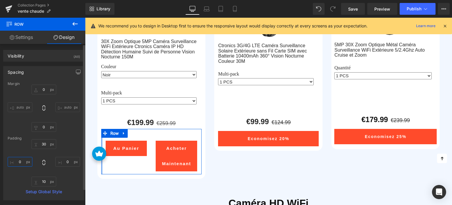
click at [24, 160] on input "0" at bounding box center [20, 162] width 25 height 10
type input "1"
click at [67, 160] on input "0" at bounding box center [67, 162] width 25 height 10
type input "-"
type input "--"
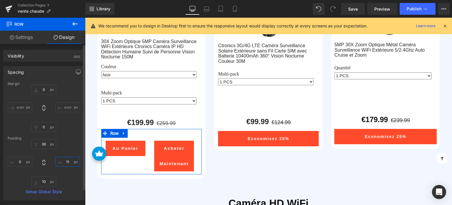
type input "1"
click at [23, 162] on input "text" at bounding box center [20, 162] width 25 height 10
type input "-"
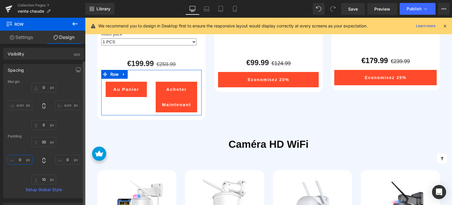
scroll to position [0, 0]
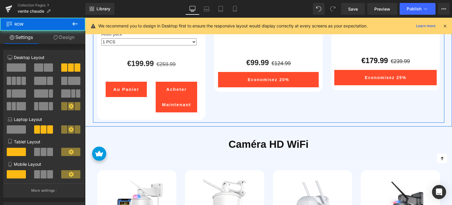
click at [225, 99] on div "Sale Off (P) Image 30X Zoom Optique 5MP Caméra Surveillance WiFi Extérieure Ctr…" at bounding box center [268, 14] width 353 height 217
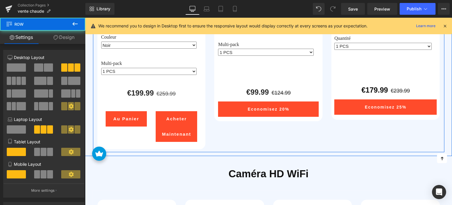
scroll to position [291, 0]
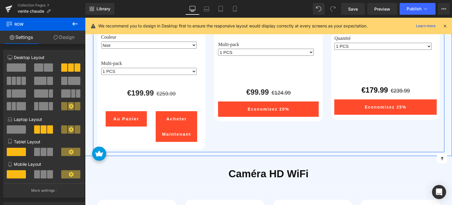
click at [179, 122] on div "Acheter maintenant (P) Cart Button" at bounding box center [176, 126] width 41 height 31
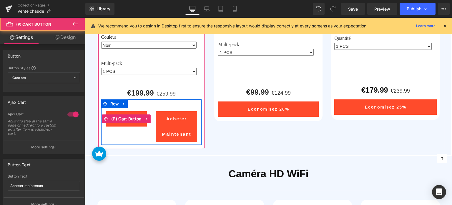
click at [128, 121] on span "(P) Cart Button" at bounding box center [126, 118] width 33 height 9
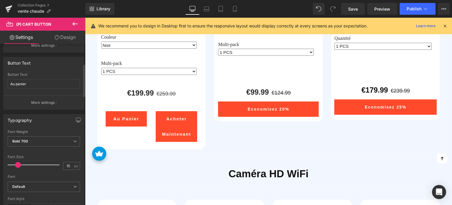
scroll to position [118, 0]
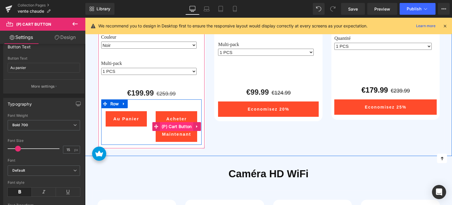
click at [175, 124] on span "(P) Cart Button" at bounding box center [176, 126] width 33 height 9
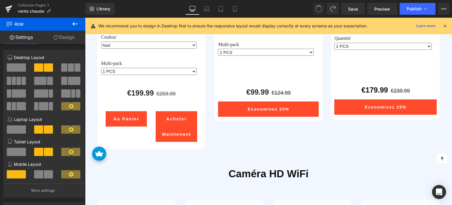
click at [317, 9] on span at bounding box center [319, 9] width 10 height 10
click at [322, 9] on span at bounding box center [319, 9] width 8 height 8
click at [322, 9] on span at bounding box center [318, 8] width 9 height 9
click at [322, 9] on span at bounding box center [319, 9] width 10 height 10
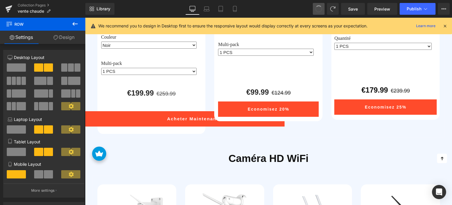
click at [322, 9] on span at bounding box center [319, 9] width 8 height 8
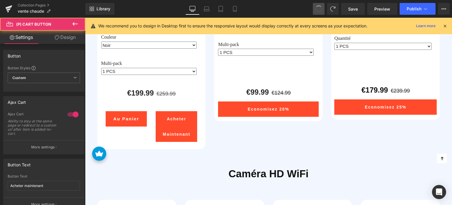
click at [322, 9] on span at bounding box center [319, 9] width 10 height 10
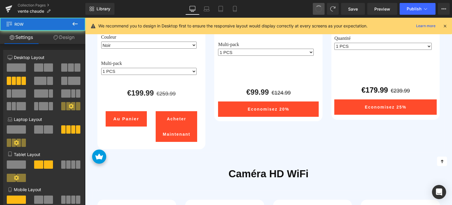
click at [322, 9] on span at bounding box center [319, 9] width 10 height 10
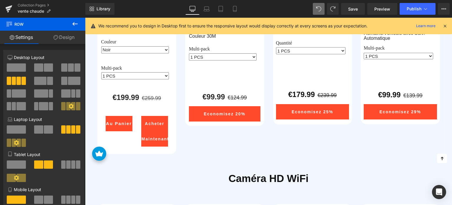
scroll to position [292, 0]
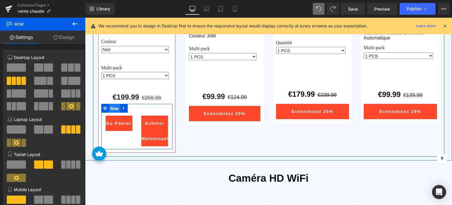
click at [114, 108] on span "Row" at bounding box center [114, 108] width 11 height 9
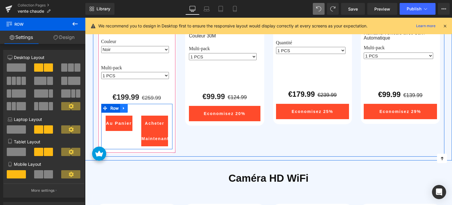
click at [123, 108] on icon at bounding box center [123, 108] width 1 height 3
click at [137, 108] on icon at bounding box center [139, 108] width 4 height 4
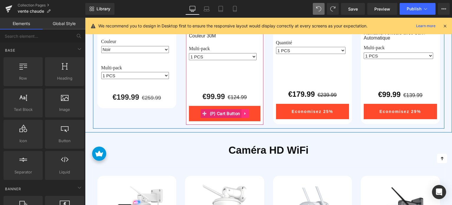
click at [245, 113] on icon at bounding box center [245, 113] width 4 height 4
click at [241, 113] on icon at bounding box center [241, 113] width 4 height 4
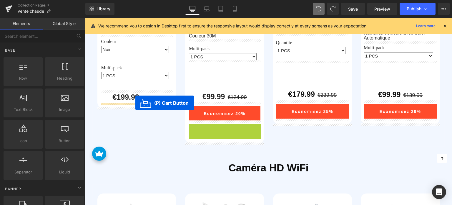
drag, startPoint x: 205, startPoint y: 130, endPoint x: 135, endPoint y: 103, distance: 74.5
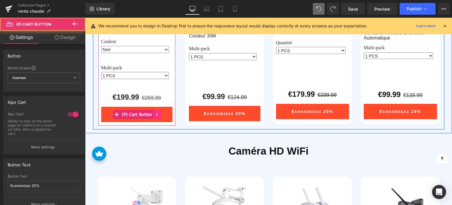
click at [158, 114] on icon at bounding box center [157, 114] width 4 height 4
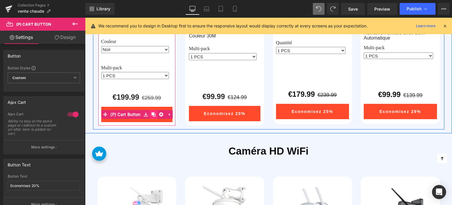
click at [153, 114] on icon at bounding box center [154, 114] width 4 height 4
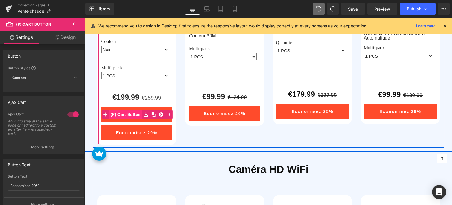
click at [128, 113] on span "(P) Cart Button" at bounding box center [125, 114] width 33 height 9
click at [136, 114] on span "(P) Cart Button" at bounding box center [136, 114] width 33 height 9
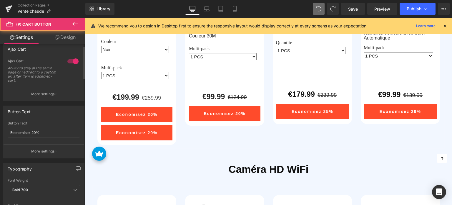
scroll to position [59, 0]
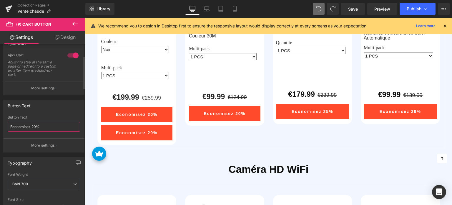
click at [42, 126] on input "Economisez 20%" at bounding box center [44, 127] width 72 height 10
paste input "Ajouter au panier"
type input "Ajouter au panier"
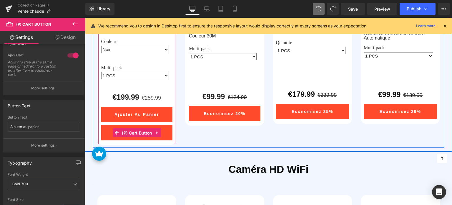
click at [135, 131] on span "(P) Cart Button" at bounding box center [136, 132] width 33 height 9
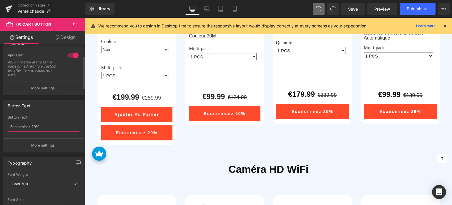
click at [38, 122] on input "Economisez 20%" at bounding box center [44, 127] width 72 height 10
paste input "Acheter maintenant"
type input "Acheter maintenant"
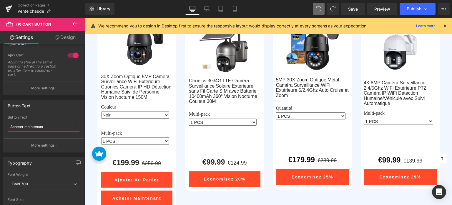
scroll to position [262, 0]
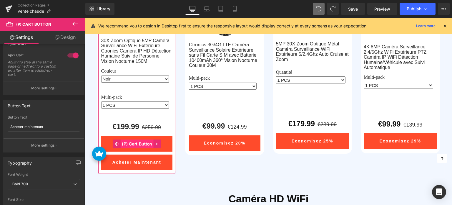
click at [137, 143] on span "(P) Cart Button" at bounding box center [136, 143] width 33 height 9
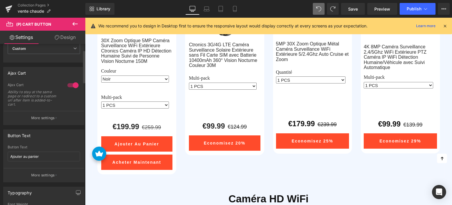
scroll to position [29, 0]
click at [67, 34] on link "Design" at bounding box center [65, 37] width 43 height 13
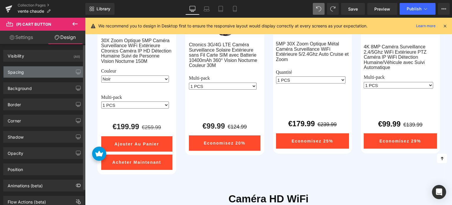
click at [34, 70] on div "Spacing" at bounding box center [44, 71] width 81 height 11
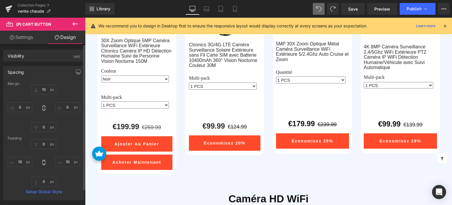
click at [36, 69] on div "Spacing" at bounding box center [44, 71] width 81 height 11
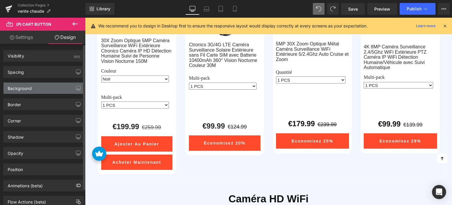
click at [35, 88] on div "Background" at bounding box center [44, 87] width 81 height 11
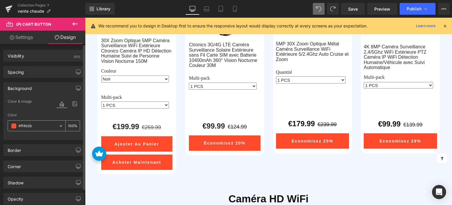
click at [44, 127] on input "text" at bounding box center [38, 125] width 38 height 6
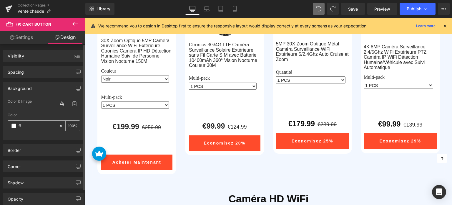
type input "f"
click at [47, 114] on div "Color" at bounding box center [44, 115] width 72 height 4
click at [32, 126] on input "text" at bounding box center [38, 125] width 38 height 6
type input "111"
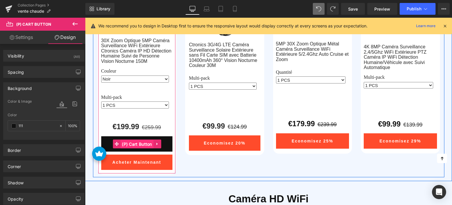
click at [131, 142] on span "(P) Cart Button" at bounding box center [136, 143] width 33 height 9
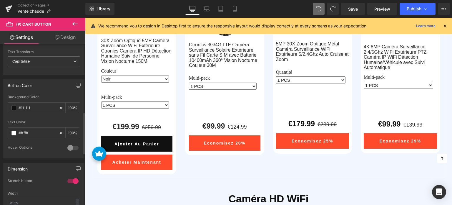
scroll to position [265, 0]
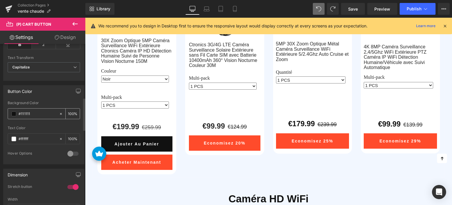
click at [15, 112] on span at bounding box center [13, 113] width 5 height 5
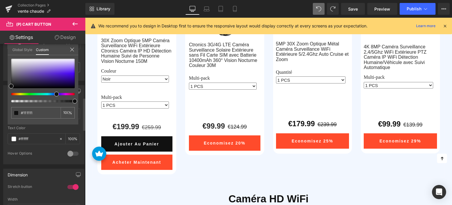
click at [54, 94] on div at bounding box center [41, 94] width 64 height 2
drag, startPoint x: 54, startPoint y: 94, endPoint x: 45, endPoint y: 94, distance: 8.8
click at [45, 94] on div at bounding box center [41, 94] width 64 height 2
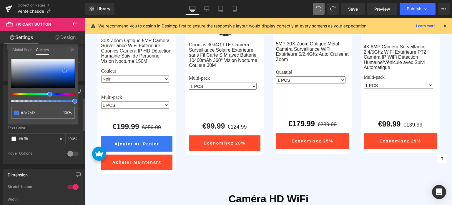
click at [64, 70] on div at bounding box center [43, 73] width 64 height 29
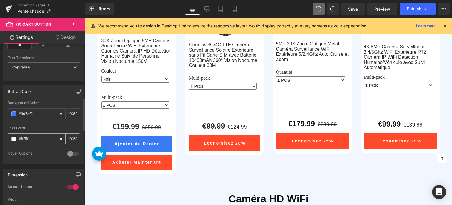
click at [38, 136] on input "#ffffff" at bounding box center [38, 138] width 38 height 6
click at [12, 138] on span at bounding box center [13, 138] width 5 height 5
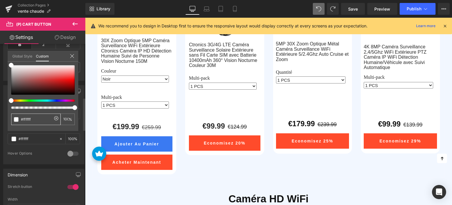
click at [38, 118] on input "#ffffff" at bounding box center [36, 119] width 31 height 6
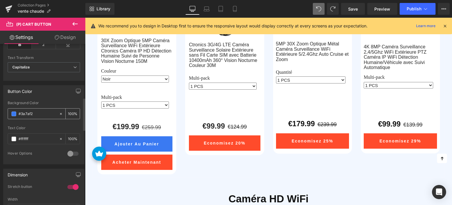
click at [35, 109] on div "#111111" at bounding box center [33, 113] width 51 height 10
click at [35, 113] on input "#111111" at bounding box center [38, 113] width 38 height 6
type input "#3a7af2"
click at [35, 113] on input "#3a7af2" at bounding box center [38, 113] width 38 height 6
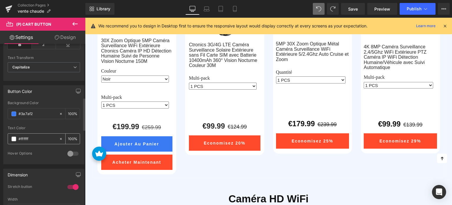
click at [33, 137] on input "#ffffff" at bounding box center [38, 138] width 38 height 6
paste input "3a7af2"
type input "#3a7af2"
click at [37, 111] on input "#3a7af2" at bounding box center [38, 113] width 38 height 6
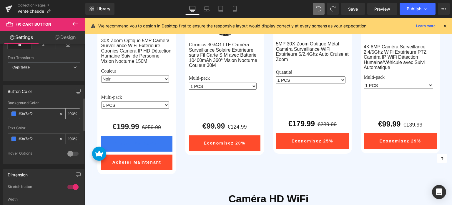
click at [37, 111] on input "#3a7af2" at bounding box center [38, 113] width 38 height 6
click at [12, 113] on span at bounding box center [13, 113] width 5 height 5
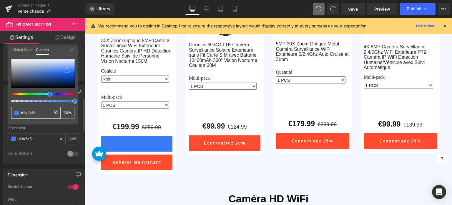
click at [34, 116] on div "#3a7af2" at bounding box center [35, 112] width 49 height 11
click at [36, 112] on input "#3a7af2" at bounding box center [36, 112] width 31 height 6
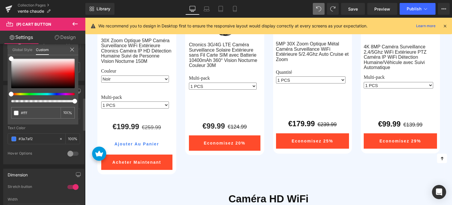
type input "#fff"
click at [31, 121] on div "#fff 100 %" at bounding box center [43, 92] width 71 height 66
click at [78, 123] on div "#fff 100 %" at bounding box center [43, 92] width 71 height 66
click at [74, 52] on div at bounding box center [72, 50] width 5 height 6
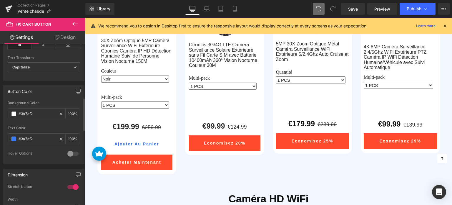
click at [61, 38] on link "Design" at bounding box center [65, 37] width 43 height 13
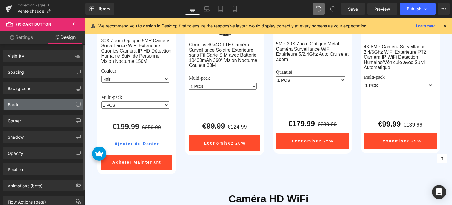
click at [29, 105] on div "Border" at bounding box center [44, 104] width 81 height 11
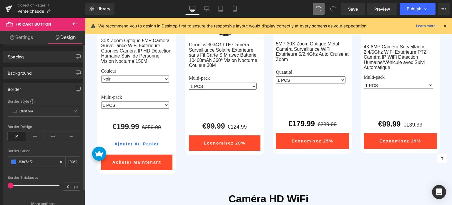
scroll to position [29, 0]
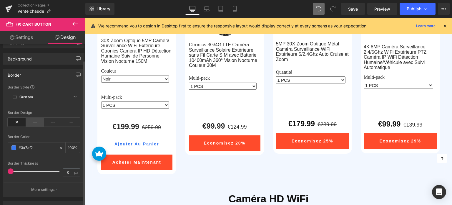
click at [36, 122] on icon at bounding box center [35, 121] width 18 height 9
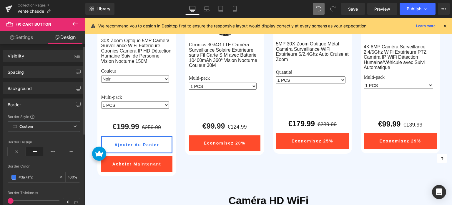
scroll to position [0, 0]
click at [54, 127] on span "Custom Setup Global Style" at bounding box center [44, 126] width 72 height 11
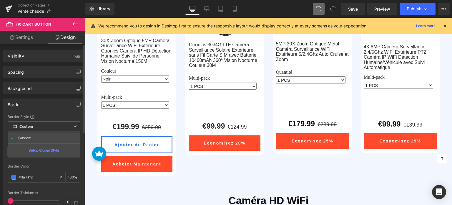
click at [57, 125] on span "Custom Setup Global Style" at bounding box center [44, 126] width 72 height 11
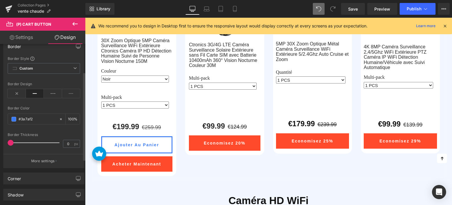
scroll to position [59, 0]
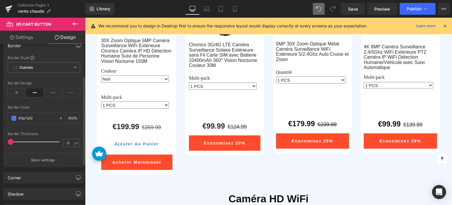
drag, startPoint x: 11, startPoint y: 140, endPoint x: 4, endPoint y: 141, distance: 7.1
click at [4, 141] on div "Border Style Custom Custom Setup Global Style Custom Setup Global Style Border …" at bounding box center [44, 111] width 81 height 112
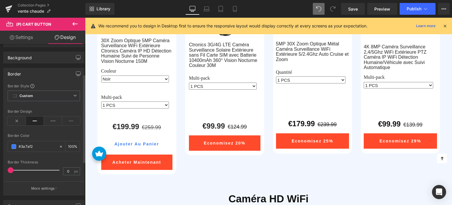
scroll to position [29, 0]
click at [12, 167] on div at bounding box center [35, 171] width 49 height 12
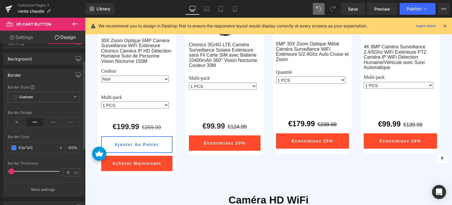
click at [11, 168] on span at bounding box center [12, 171] width 6 height 6
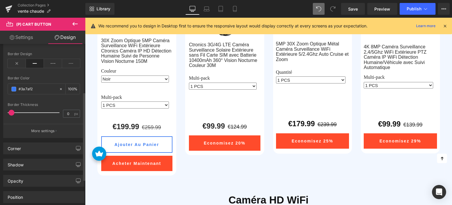
scroll to position [88, 0]
click at [42, 126] on button "More settings" at bounding box center [44, 130] width 81 height 14
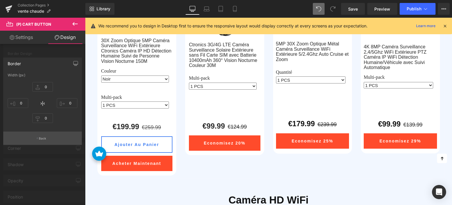
click at [41, 138] on p "Back" at bounding box center [43, 138] width 8 height 4
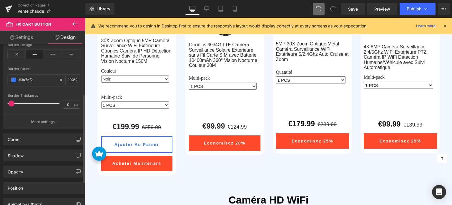
scroll to position [133, 0]
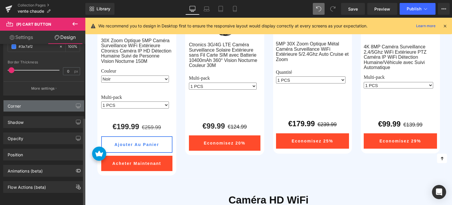
click at [47, 102] on div "Corner" at bounding box center [44, 105] width 81 height 11
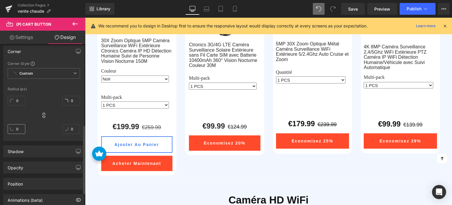
scroll to position [192, 0]
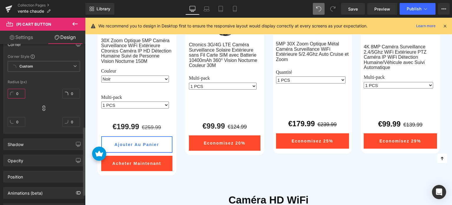
click at [19, 91] on input "0" at bounding box center [17, 94] width 18 height 10
type input "1"
type input "50"
type input "3"
type input "2"
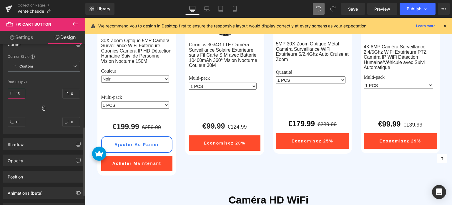
type input "1"
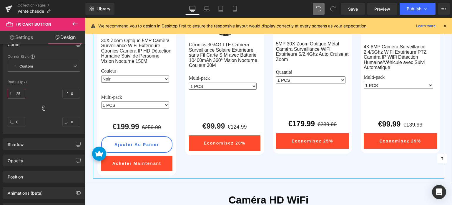
type input "2"
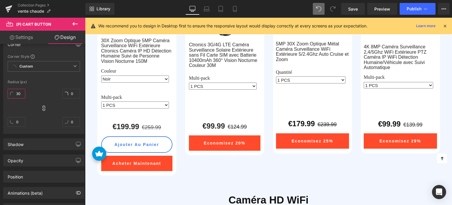
type input "30"
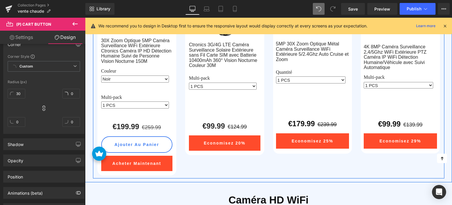
click at [191, 165] on div "Sale Off (P) Image 30X Zoom Optique 5MP Caméra Surveillance WiFi Extérieure Ctr…" at bounding box center [268, 71] width 353 height 215
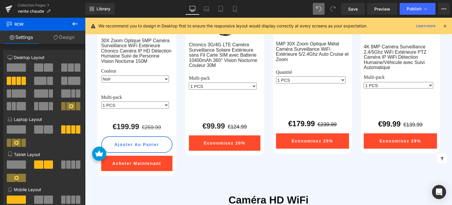
click at [76, 23] on icon at bounding box center [75, 23] width 7 height 7
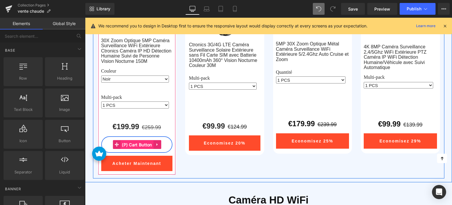
click at [132, 142] on span "(P) Cart Button" at bounding box center [136, 144] width 33 height 9
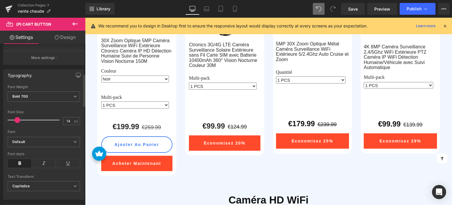
scroll to position [147, 0]
click at [21, 117] on span at bounding box center [19, 119] width 6 height 6
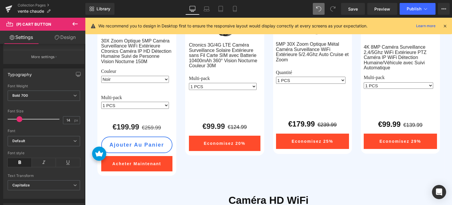
scroll to position [262, 0]
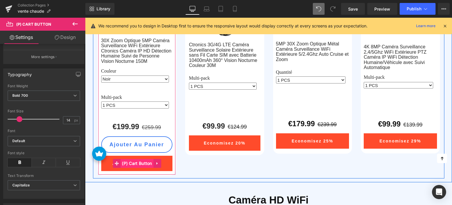
click at [137, 163] on span "(P) Cart Button" at bounding box center [136, 163] width 33 height 9
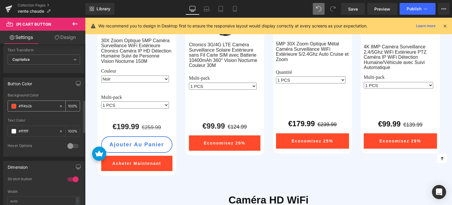
scroll to position [294, 0]
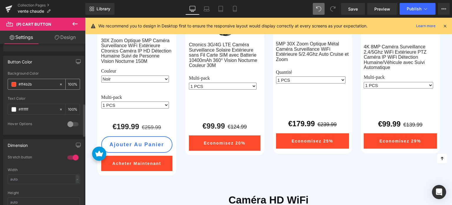
click at [42, 82] on input "#ff4b2b" at bounding box center [38, 84] width 38 height 6
paste input "005d8e"
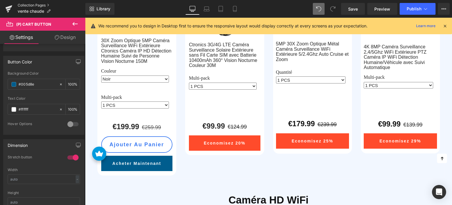
type input "#005d8e"
click at [38, 113] on div "Text Color #ffffff 100 %" at bounding box center [44, 108] width 72 height 25
click at [72, 31] on link "Design" at bounding box center [65, 37] width 43 height 13
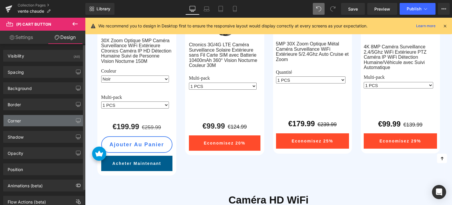
click at [31, 117] on div "Corner" at bounding box center [44, 120] width 81 height 11
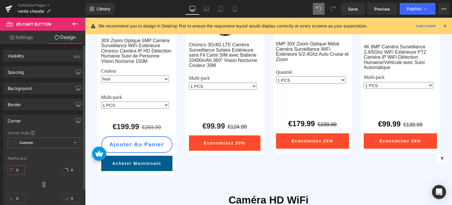
click at [14, 167] on input "0" at bounding box center [17, 170] width 18 height 10
type input "25"
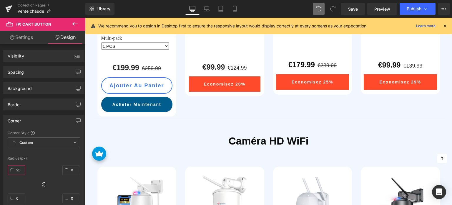
scroll to position [292, 0]
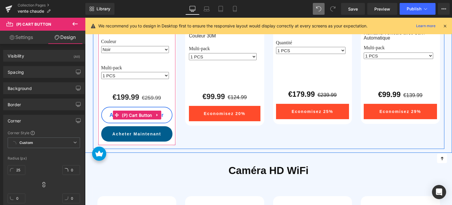
click at [134, 112] on span "(P) Cart Button" at bounding box center [136, 115] width 33 height 9
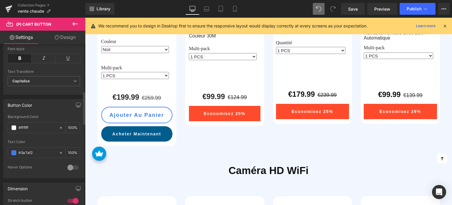
scroll to position [294, 0]
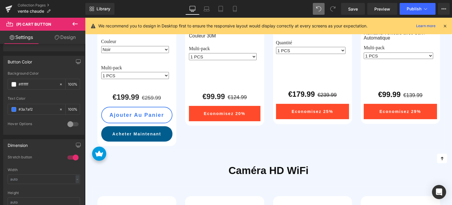
drag, startPoint x: 66, startPoint y: 40, endPoint x: 44, endPoint y: 103, distance: 67.0
click at [66, 40] on link "Design" at bounding box center [65, 37] width 43 height 13
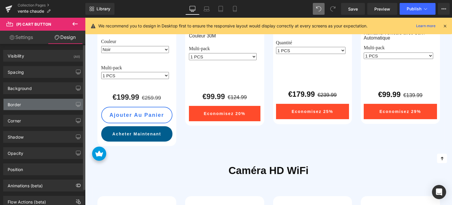
click at [37, 101] on div "Border" at bounding box center [44, 104] width 81 height 11
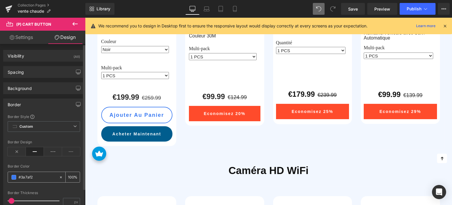
click at [34, 175] on input "text" at bounding box center [38, 177] width 38 height 6
click at [34, 174] on input "text" at bounding box center [38, 177] width 38 height 6
paste input "005d8e"
type input "#005d8e"
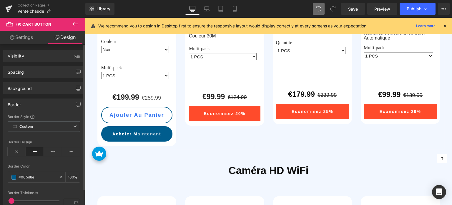
click at [47, 166] on div "Border Color" at bounding box center [44, 166] width 72 height 4
click at [26, 37] on link "Settings" at bounding box center [21, 37] width 43 height 13
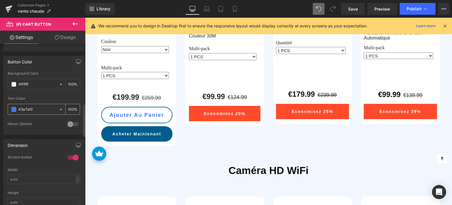
click at [32, 109] on input "#3a7af2" at bounding box center [38, 109] width 38 height 6
paste input "295d8e"
type input "#295d8e"
click at [41, 97] on div "Text Color" at bounding box center [44, 98] width 72 height 4
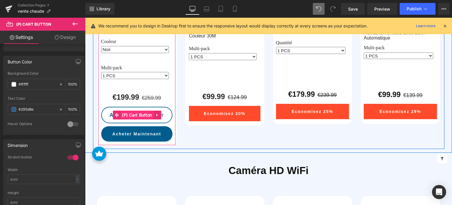
click at [128, 114] on span "(P) Cart Button" at bounding box center [136, 114] width 33 height 9
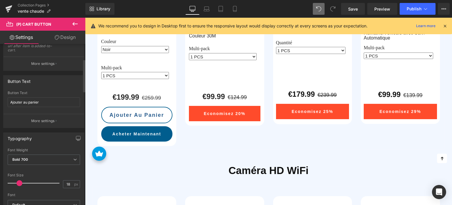
scroll to position [29, 0]
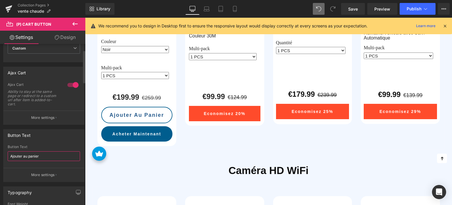
click at [29, 154] on input "Ajouter au panier" at bounding box center [44, 156] width 72 height 10
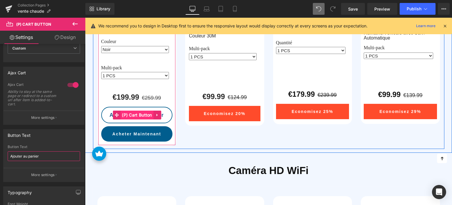
click at [132, 113] on span "(P) Cart Button" at bounding box center [136, 114] width 33 height 9
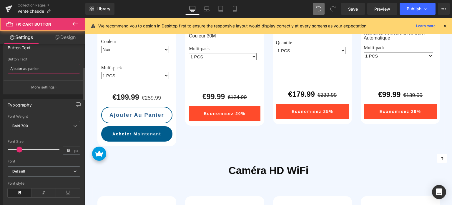
scroll to position [118, 0]
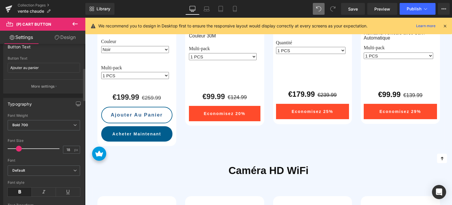
click at [17, 147] on span at bounding box center [19, 148] width 6 height 6
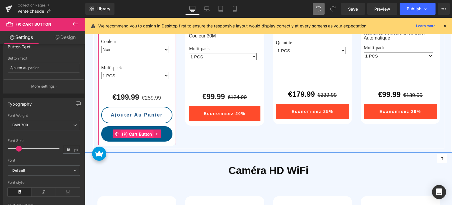
click at [134, 132] on span "(P) Cart Button" at bounding box center [136, 133] width 33 height 9
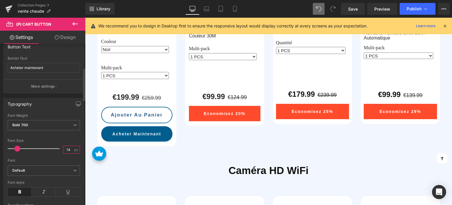
click at [65, 147] on input "14" at bounding box center [68, 149] width 10 height 7
type input "17"
click at [69, 141] on div "Font Size" at bounding box center [44, 140] width 72 height 4
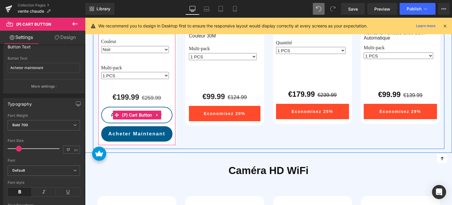
click at [134, 115] on span "(P) Cart Button" at bounding box center [136, 114] width 33 height 9
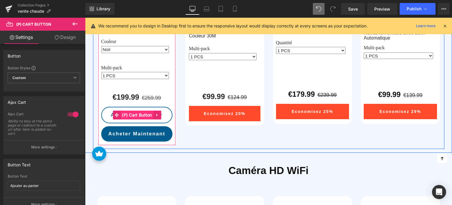
click at [131, 114] on span "(P) Cart Button" at bounding box center [136, 114] width 33 height 9
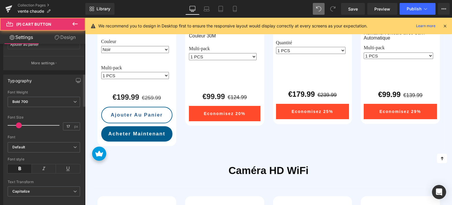
scroll to position [147, 0]
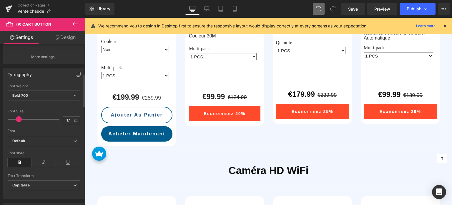
click at [16, 162] on icon at bounding box center [20, 162] width 24 height 9
click at [41, 163] on icon at bounding box center [44, 162] width 24 height 9
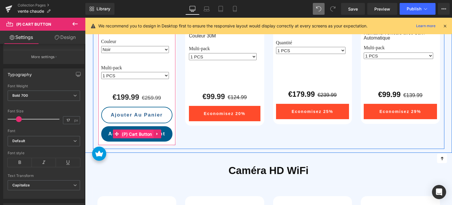
click at [137, 134] on span "(P) Cart Button" at bounding box center [136, 133] width 33 height 9
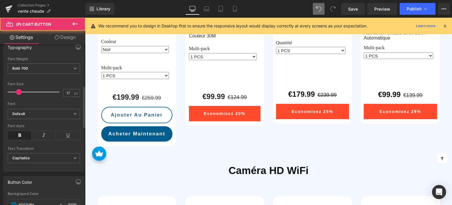
scroll to position [177, 0]
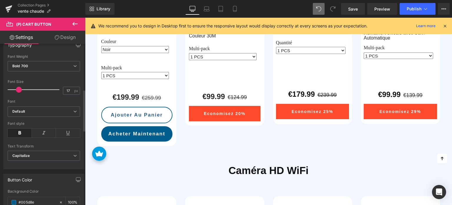
click at [19, 137] on div "Font style" at bounding box center [44, 132] width 72 height 23
click at [19, 131] on icon at bounding box center [20, 132] width 24 height 9
click at [39, 131] on icon at bounding box center [44, 132] width 24 height 9
click at [41, 132] on icon at bounding box center [44, 132] width 24 height 9
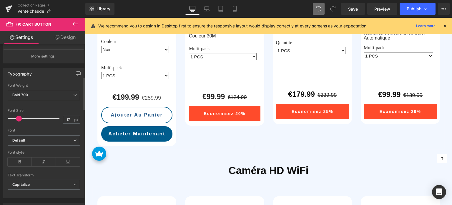
scroll to position [147, 0]
click at [38, 143] on span "Default" at bounding box center [44, 141] width 72 height 10
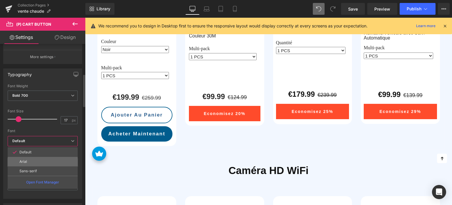
click at [29, 160] on li "Arial" at bounding box center [43, 161] width 70 height 9
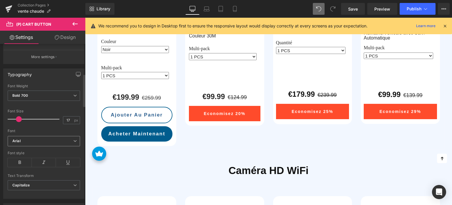
click at [39, 139] on b "Arial" at bounding box center [42, 140] width 61 height 5
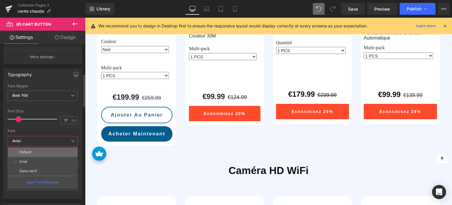
click at [31, 152] on p "Default" at bounding box center [25, 152] width 12 height 4
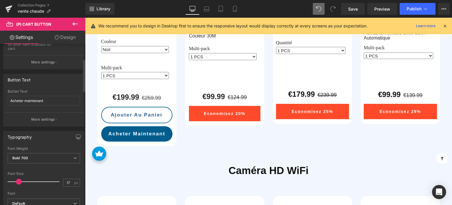
scroll to position [88, 0]
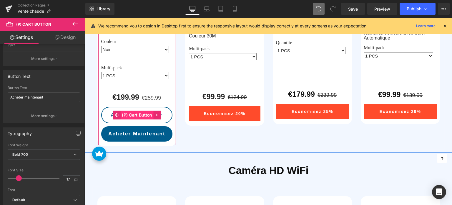
click at [131, 114] on span "(P) Cart Button" at bounding box center [136, 114] width 33 height 9
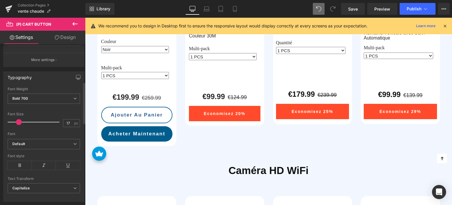
scroll to position [147, 0]
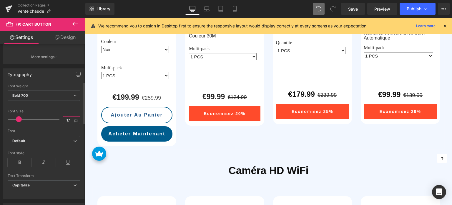
click at [66, 119] on input "17" at bounding box center [68, 119] width 10 height 7
type input "16"
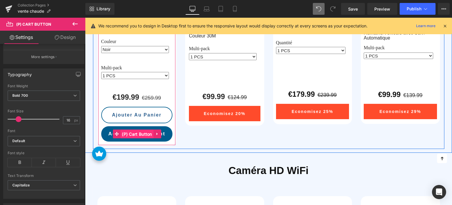
click at [133, 133] on span "(P) Cart Button" at bounding box center [136, 133] width 33 height 9
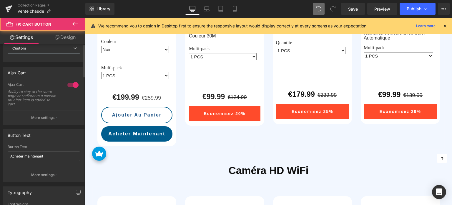
scroll to position [118, 0]
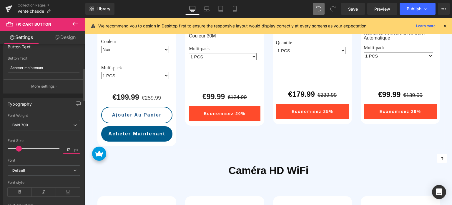
drag, startPoint x: 71, startPoint y: 147, endPoint x: 59, endPoint y: 146, distance: 11.2
click at [59, 146] on div "Font Size 17 px" at bounding box center [44, 148] width 72 height 20
type input "16"
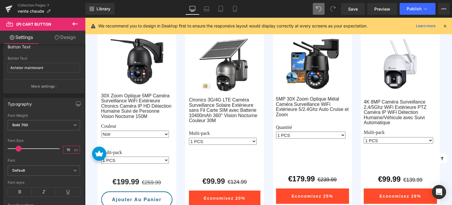
scroll to position [203, 0]
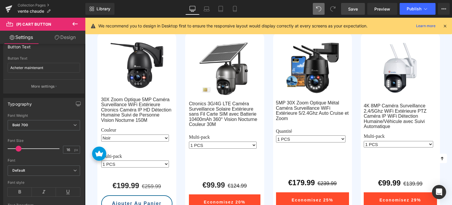
click at [356, 9] on span "Save" at bounding box center [353, 9] width 10 height 6
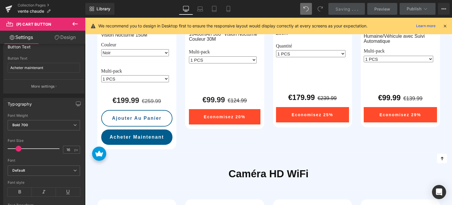
scroll to position [292, 0]
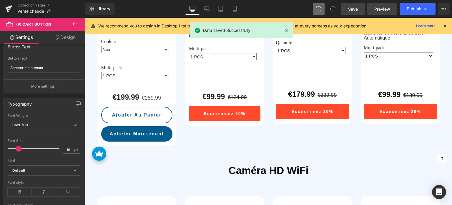
click at [378, 7] on span "Preview" at bounding box center [382, 9] width 16 height 6
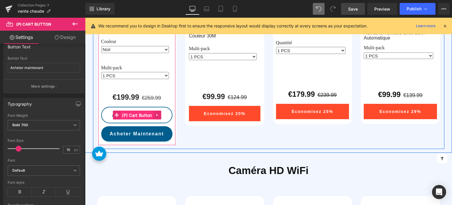
click at [136, 115] on span "(P) Cart Button" at bounding box center [136, 115] width 33 height 9
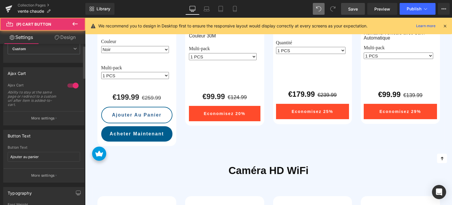
scroll to position [29, 0]
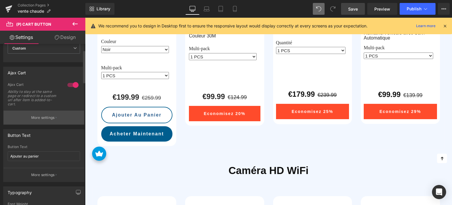
click at [42, 117] on p "More settings" at bounding box center [43, 117] width 24 height 5
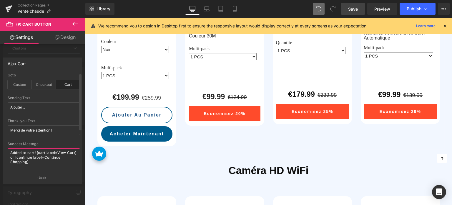
click at [42, 158] on textarea "Added to cart! [cart label=View Cart] or [continue label=Continue Shopping]." at bounding box center [44, 160] width 72 height 24
click at [63, 144] on div "Success Message" at bounding box center [44, 144] width 72 height 4
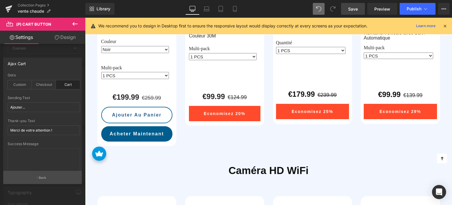
click at [47, 177] on button "Back" at bounding box center [42, 176] width 79 height 13
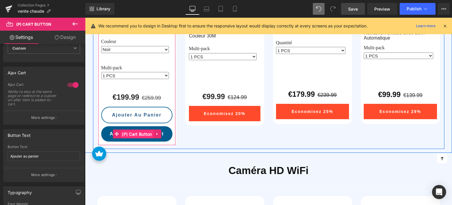
click at [134, 135] on span "(P) Cart Button" at bounding box center [136, 133] width 33 height 9
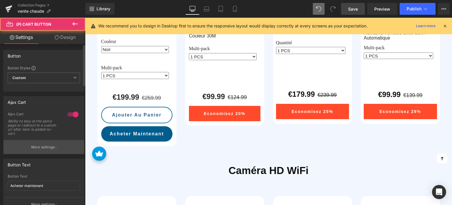
click at [47, 144] on p "More settings" at bounding box center [43, 146] width 24 height 5
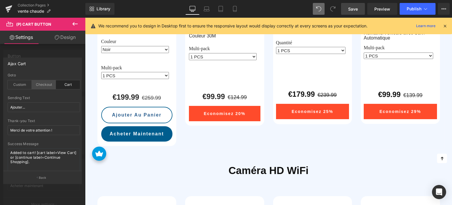
click at [45, 83] on div "Checkout" at bounding box center [44, 84] width 24 height 9
click at [39, 157] on textarea "Added to cart! [cart label=View Cart] or [continue label=Continue Shopping]." at bounding box center [44, 160] width 72 height 24
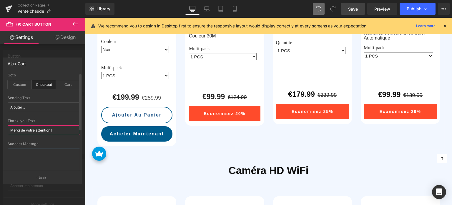
click at [35, 128] on input "Merci de votre attention !" at bounding box center [44, 130] width 72 height 10
click at [31, 128] on input "Merci de votre attention !" at bounding box center [44, 130] width 72 height 10
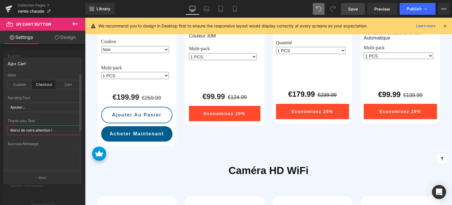
click at [31, 128] on input "Merci de votre attention !" at bounding box center [44, 130] width 72 height 10
click at [41, 130] on input "Merci de votre attention !" at bounding box center [44, 130] width 72 height 10
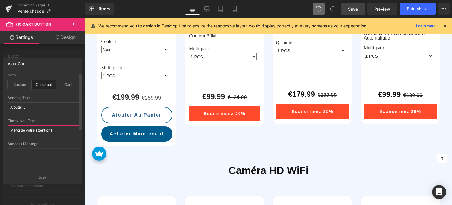
click at [41, 130] on input "Merci de votre attention !" at bounding box center [44, 130] width 72 height 10
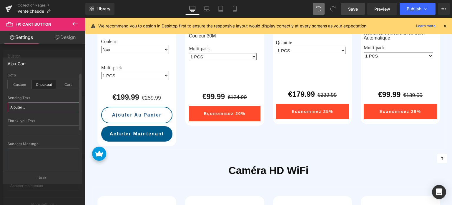
click at [48, 107] on input "Ajouter..." at bounding box center [44, 107] width 72 height 10
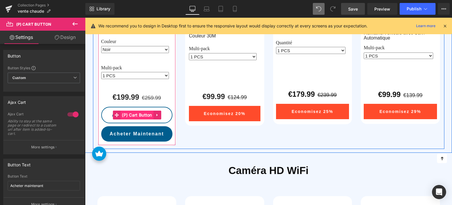
click at [132, 114] on span "(P) Cart Button" at bounding box center [136, 114] width 33 height 9
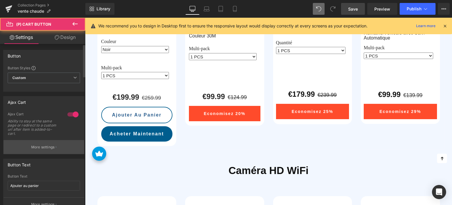
click at [49, 147] on p "More settings" at bounding box center [43, 146] width 24 height 5
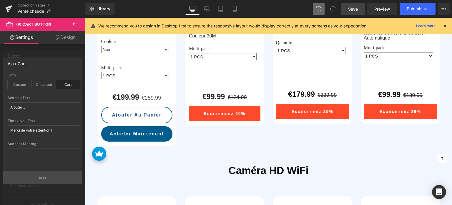
click at [39, 183] on button "Back" at bounding box center [42, 176] width 79 height 13
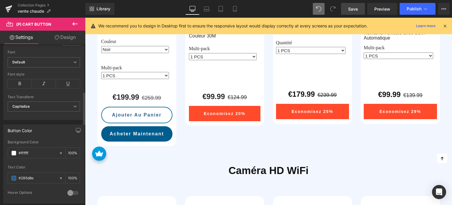
scroll to position [235, 0]
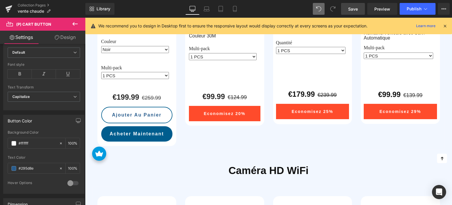
click at [348, 9] on link "Save" at bounding box center [353, 9] width 24 height 12
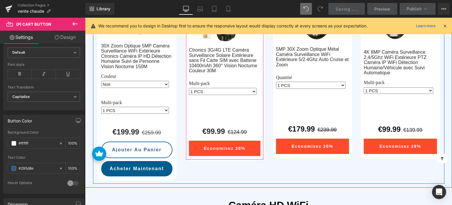
scroll to position [262, 0]
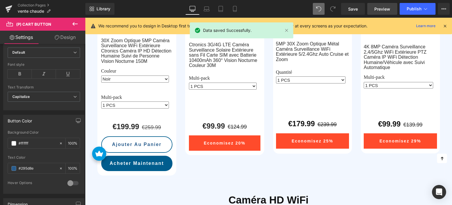
click at [385, 8] on span "Preview" at bounding box center [382, 9] width 16 height 6
